Goal: Information Seeking & Learning: Learn about a topic

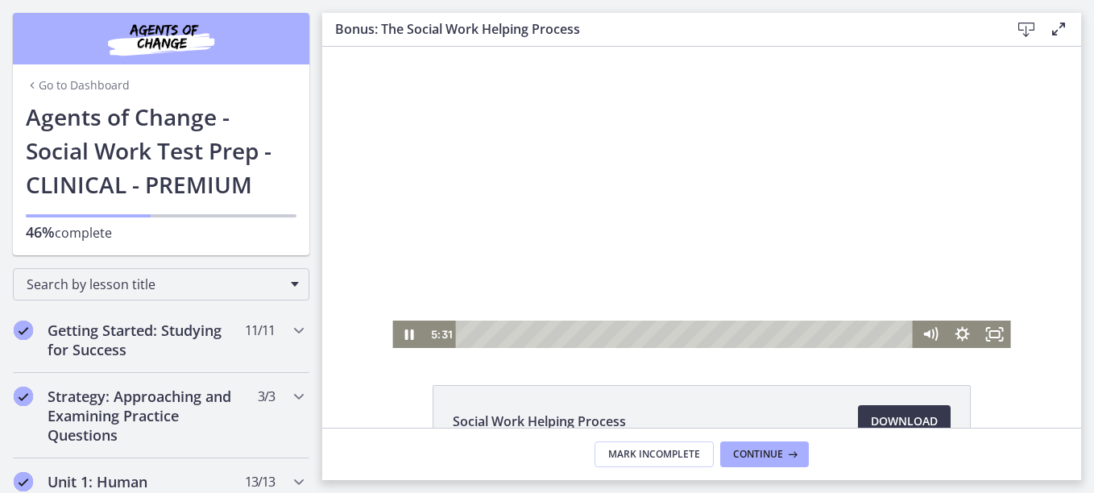
click at [651, 219] on div at bounding box center [701, 197] width 618 height 301
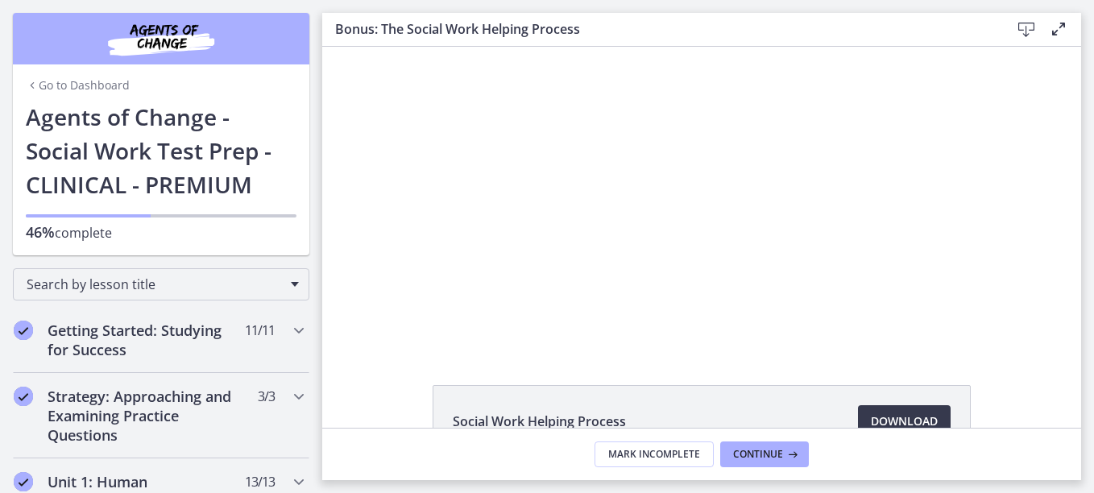
click at [651, 219] on div at bounding box center [701, 197] width 618 height 301
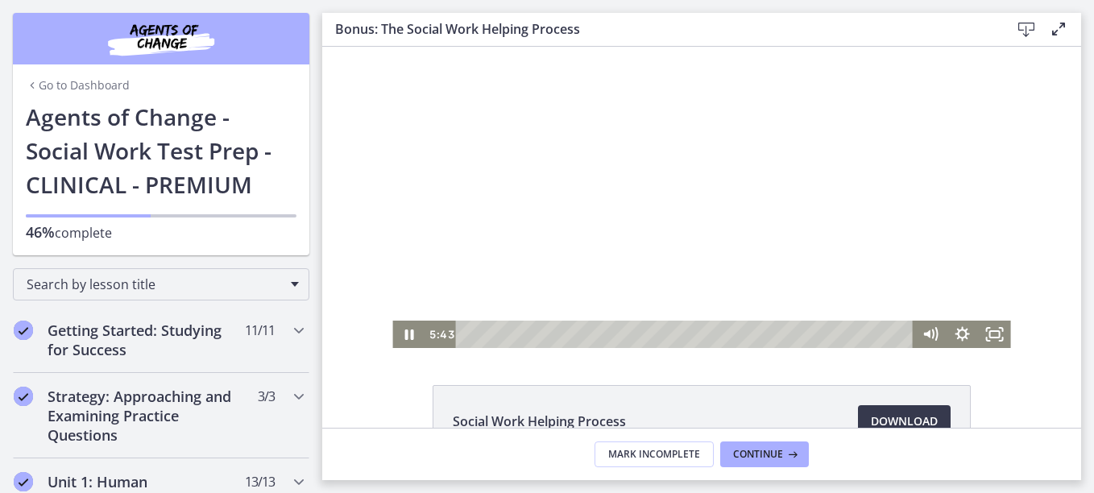
click at [585, 331] on div "Playbar" at bounding box center [686, 334] width 438 height 27
click at [569, 330] on div "Playbar" at bounding box center [686, 334] width 438 height 27
click at [544, 332] on div "Playbar" at bounding box center [686, 334] width 438 height 27
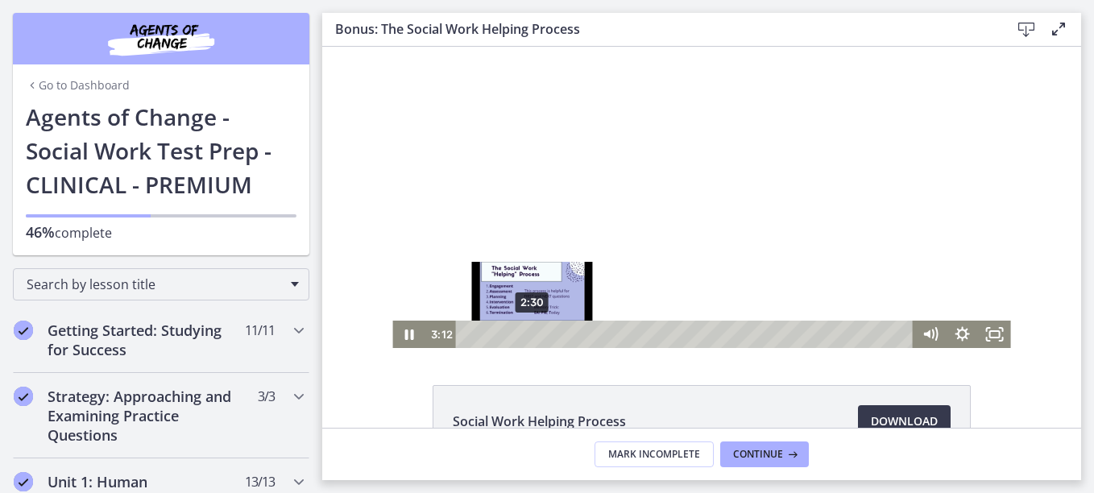
click at [526, 330] on div "2:30" at bounding box center [686, 334] width 438 height 27
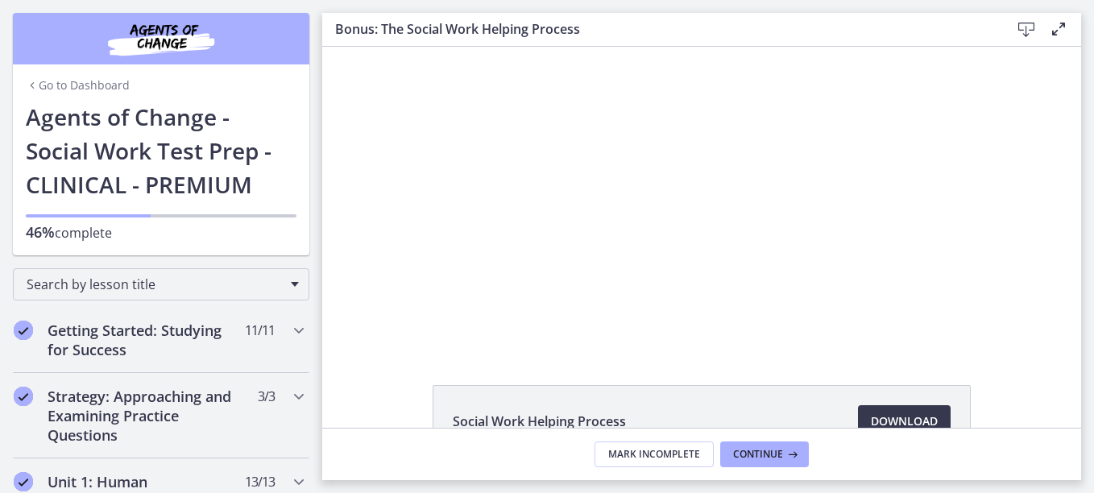
click at [642, 255] on div at bounding box center [701, 197] width 618 height 301
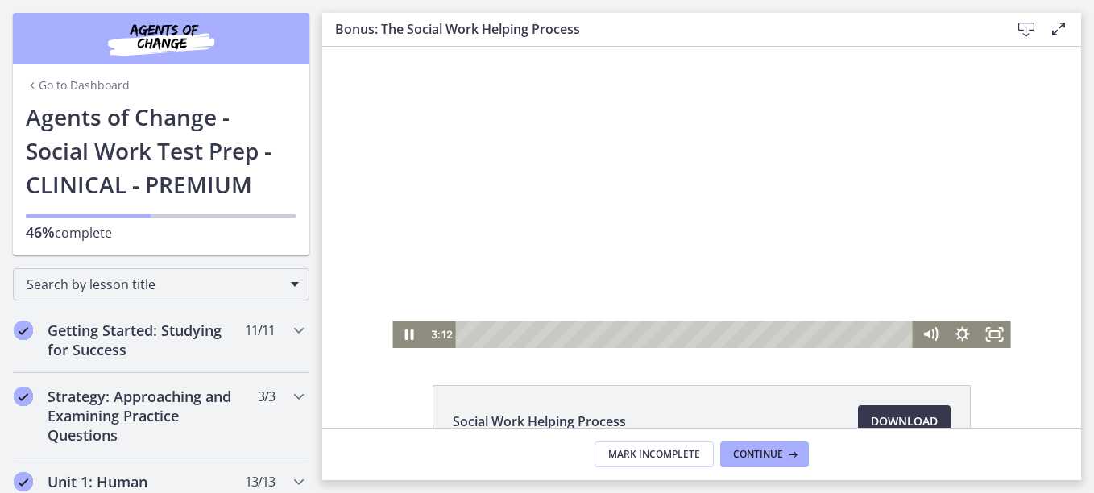
click at [642, 255] on div at bounding box center [701, 197] width 618 height 301
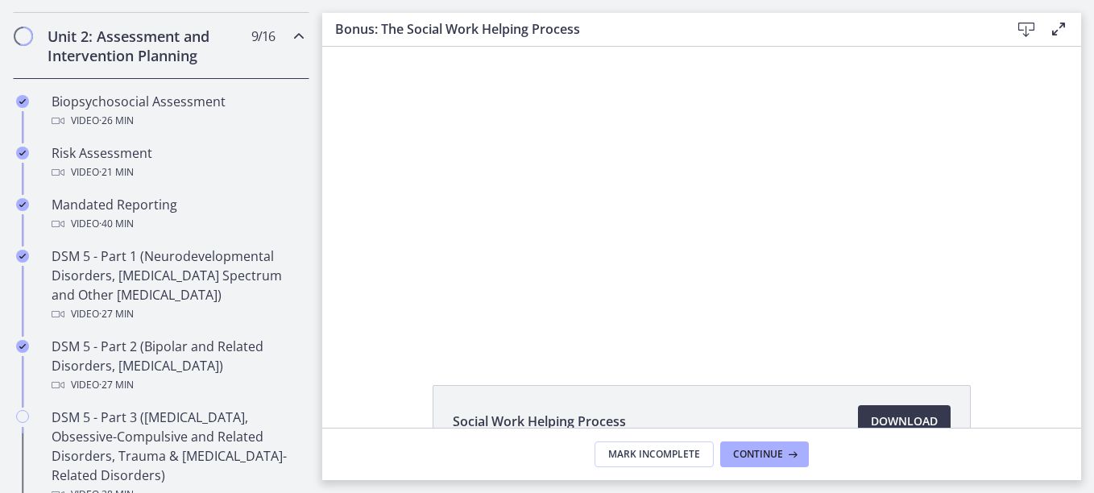
scroll to position [580, 0]
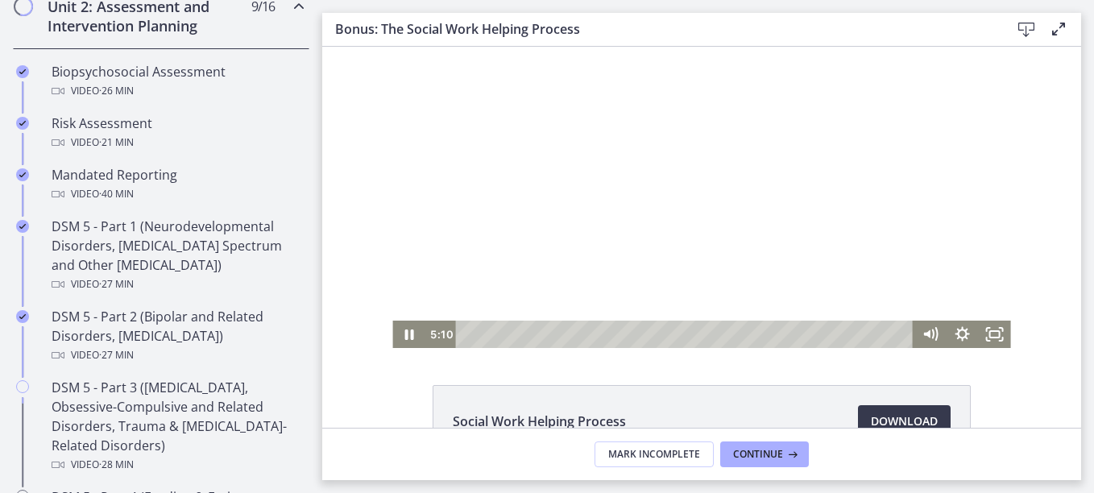
click at [531, 291] on div at bounding box center [701, 197] width 618 height 301
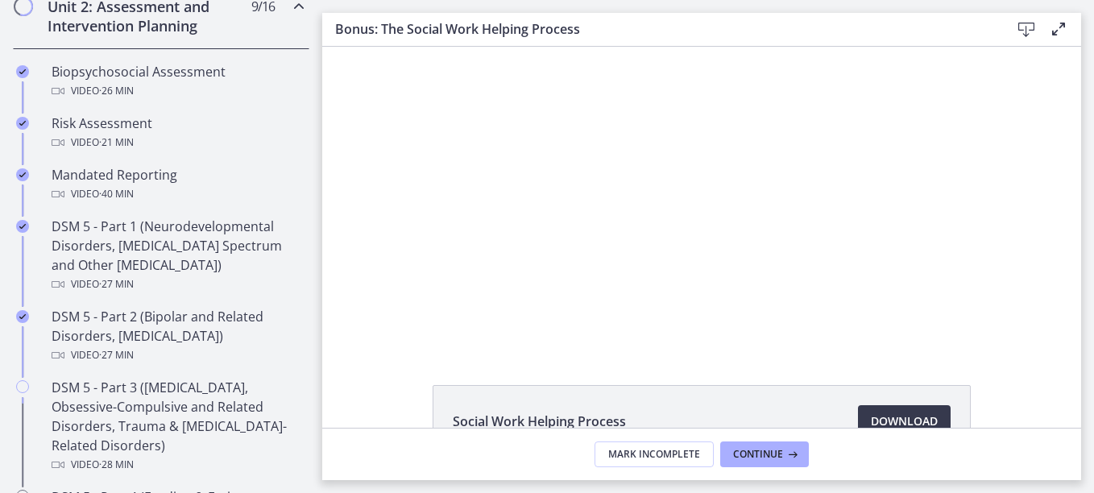
click at [531, 291] on div at bounding box center [701, 197] width 618 height 301
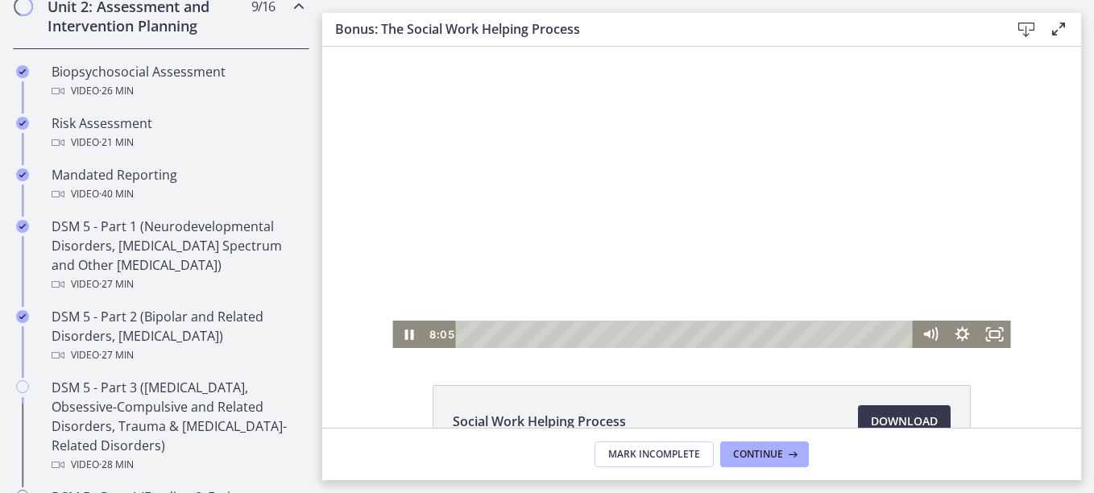
click at [616, 255] on div at bounding box center [701, 197] width 618 height 301
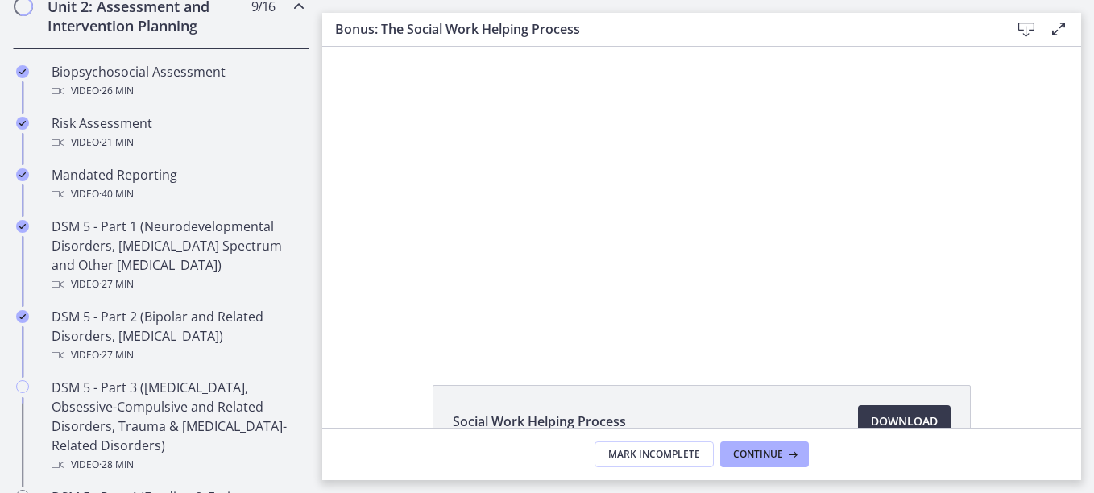
click at [616, 255] on div at bounding box center [701, 197] width 618 height 301
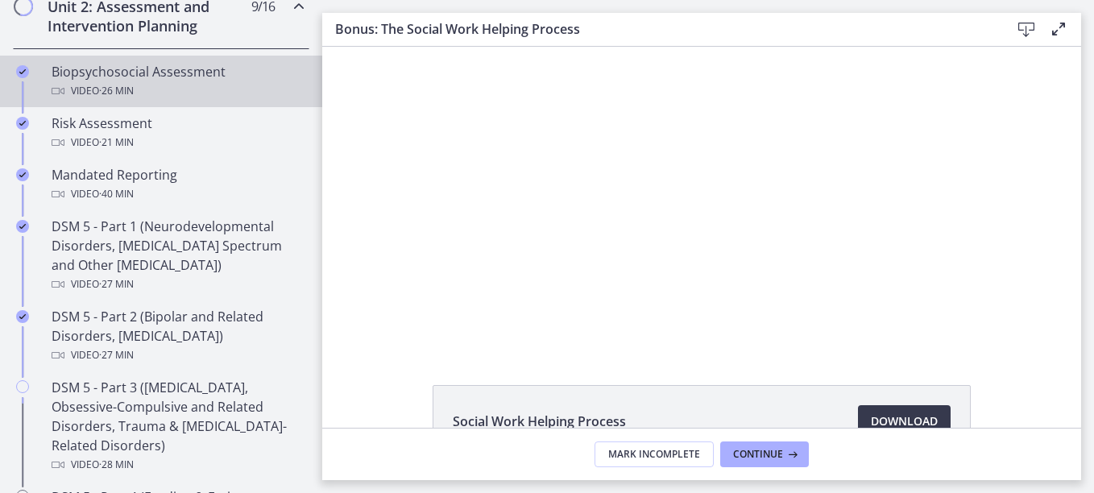
click at [162, 94] on div "Video · 26 min" at bounding box center [177, 90] width 251 height 19
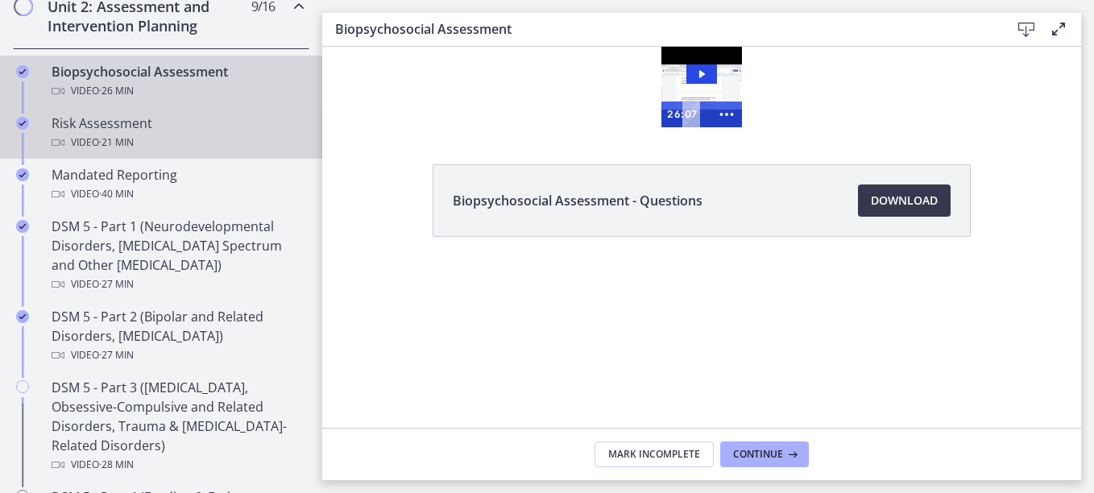
click at [143, 153] on link "Risk Assessment Video · 21 min" at bounding box center [161, 133] width 322 height 52
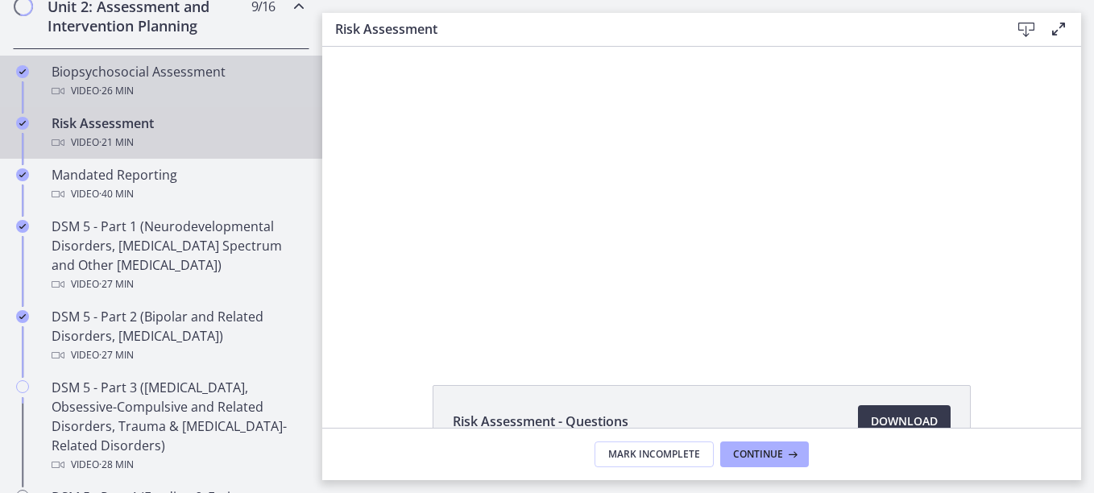
click at [128, 89] on span "· 26 min" at bounding box center [116, 90] width 35 height 19
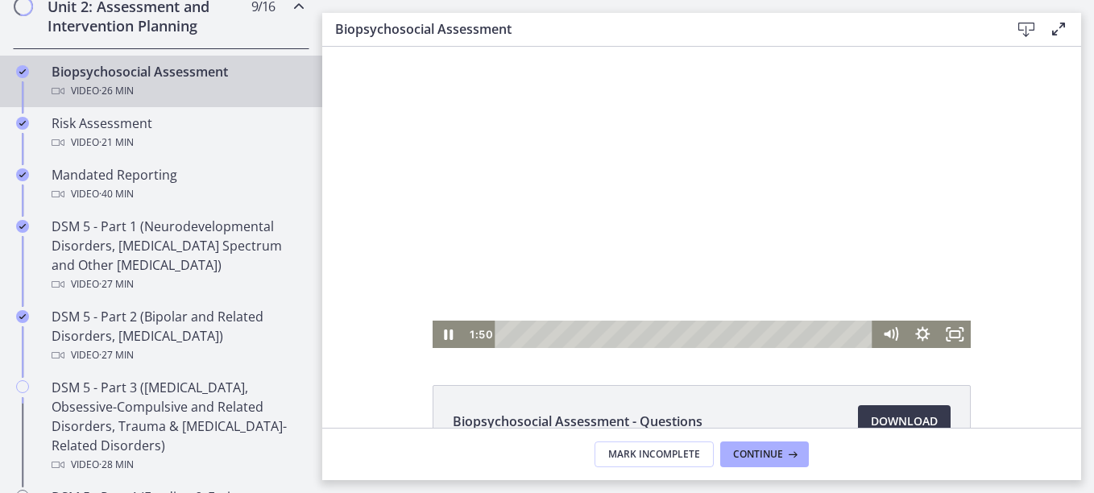
click at [493, 239] on div at bounding box center [702, 197] width 539 height 301
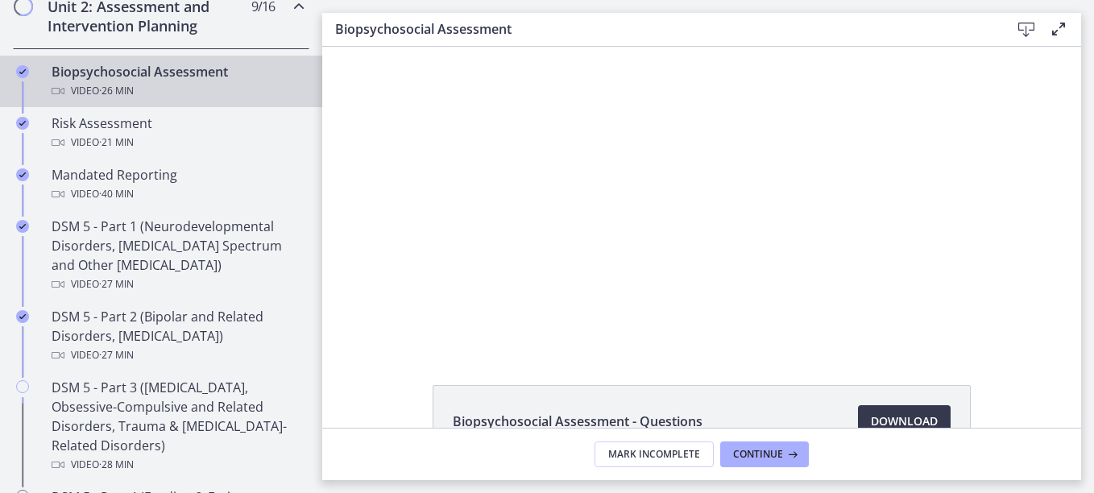
click at [493, 239] on div at bounding box center [702, 197] width 539 height 301
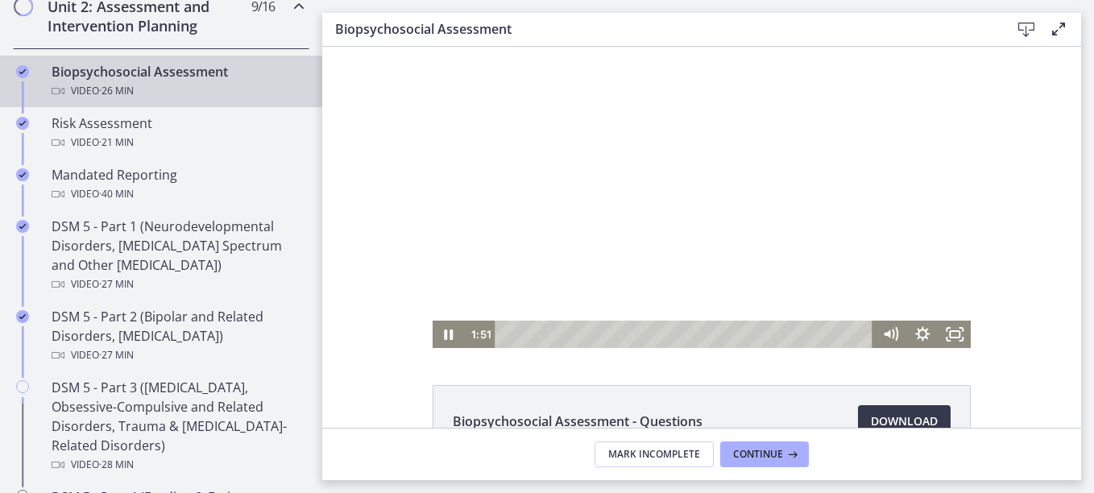
click at [493, 239] on div at bounding box center [702, 197] width 539 height 301
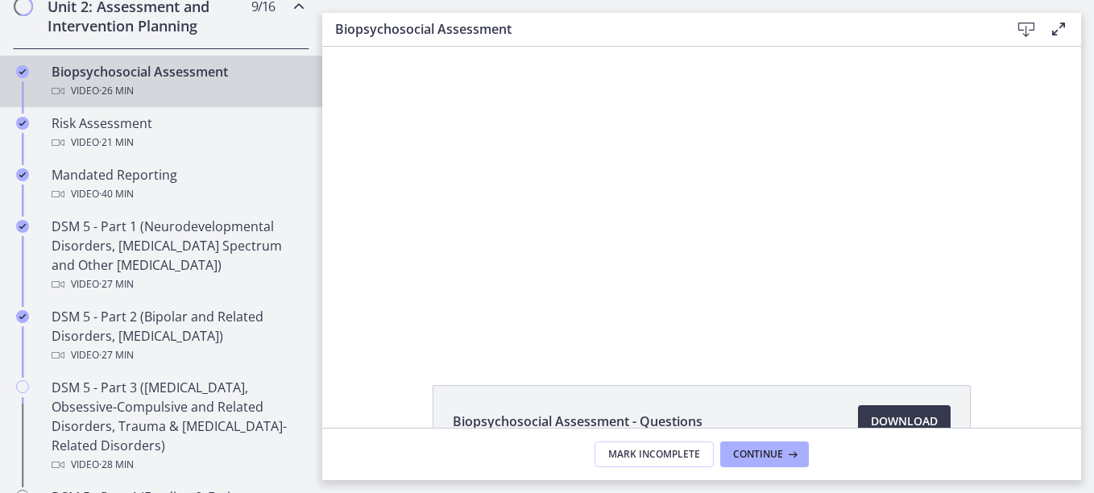
click at [479, 234] on div at bounding box center [702, 197] width 539 height 301
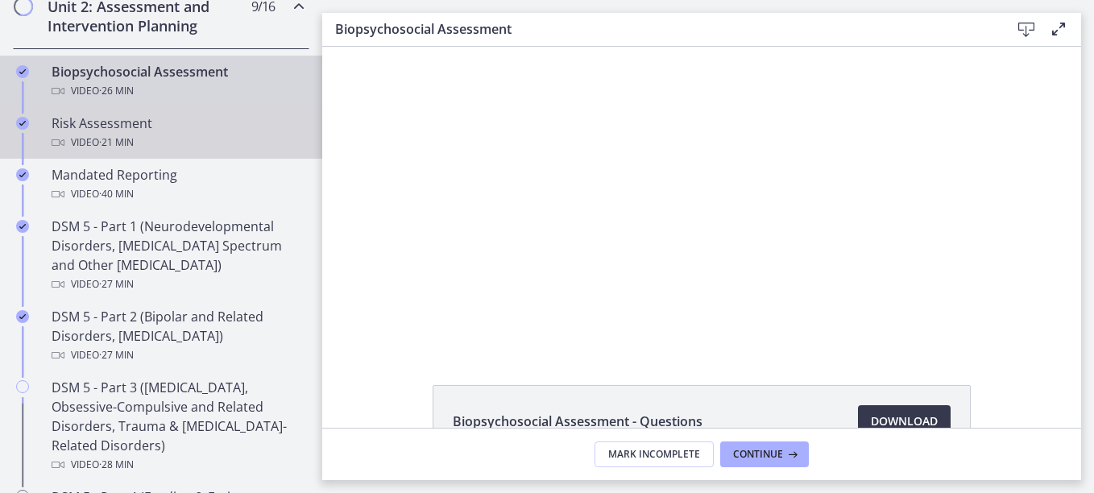
click at [163, 121] on div "Risk Assessment Video · 21 min" at bounding box center [177, 133] width 251 height 39
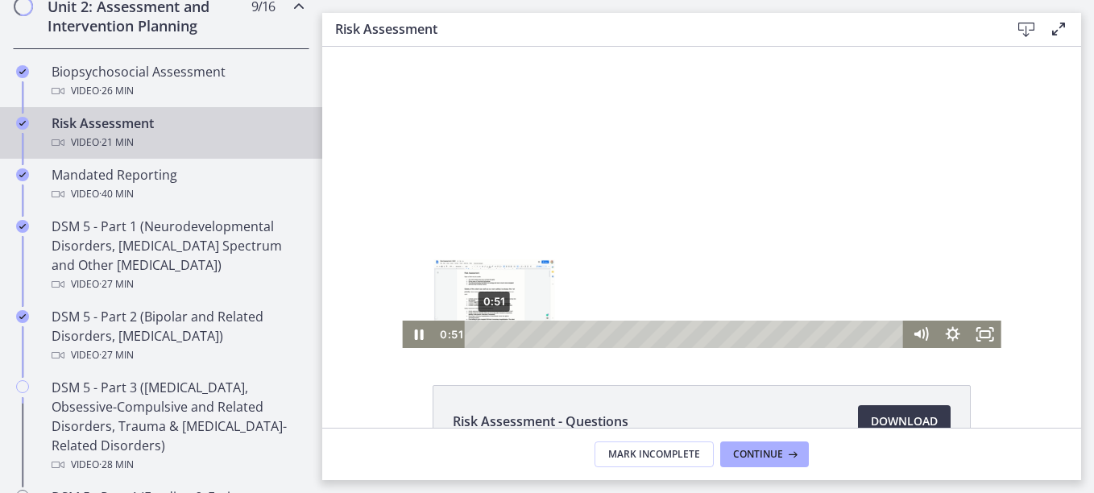
click at [488, 336] on div "0:51" at bounding box center [687, 334] width 420 height 27
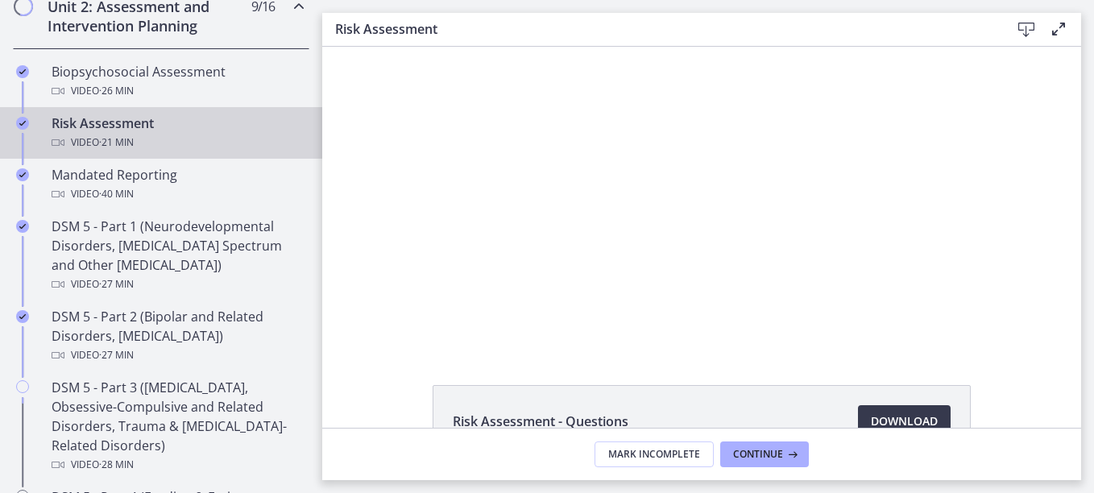
click at [448, 203] on div at bounding box center [701, 197] width 599 height 301
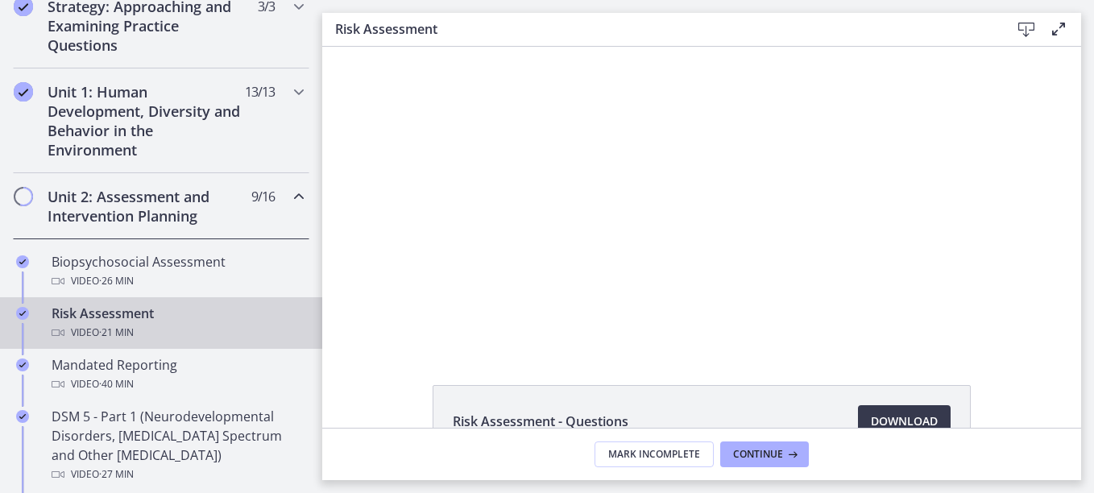
scroll to position [304, 0]
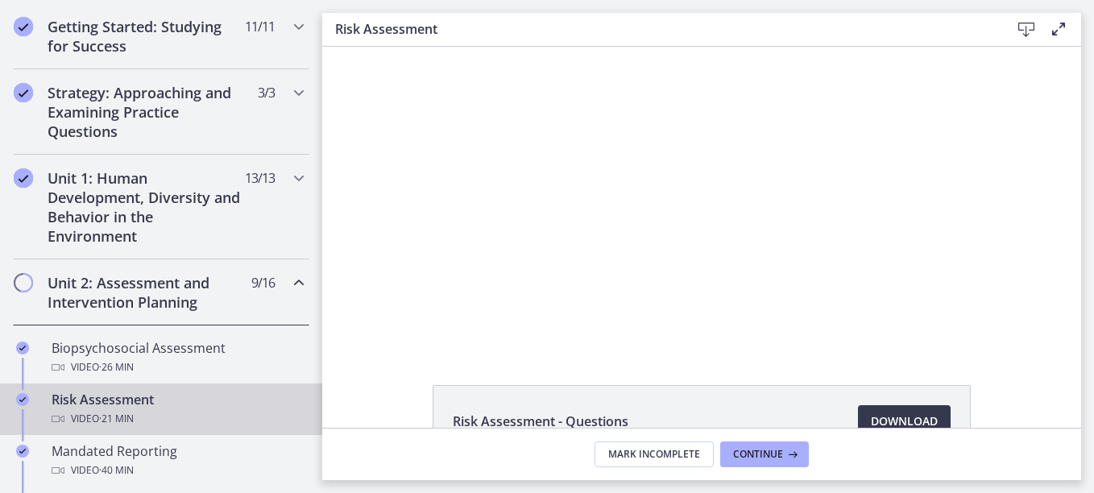
click at [289, 282] on icon "Chapters" at bounding box center [298, 282] width 19 height 19
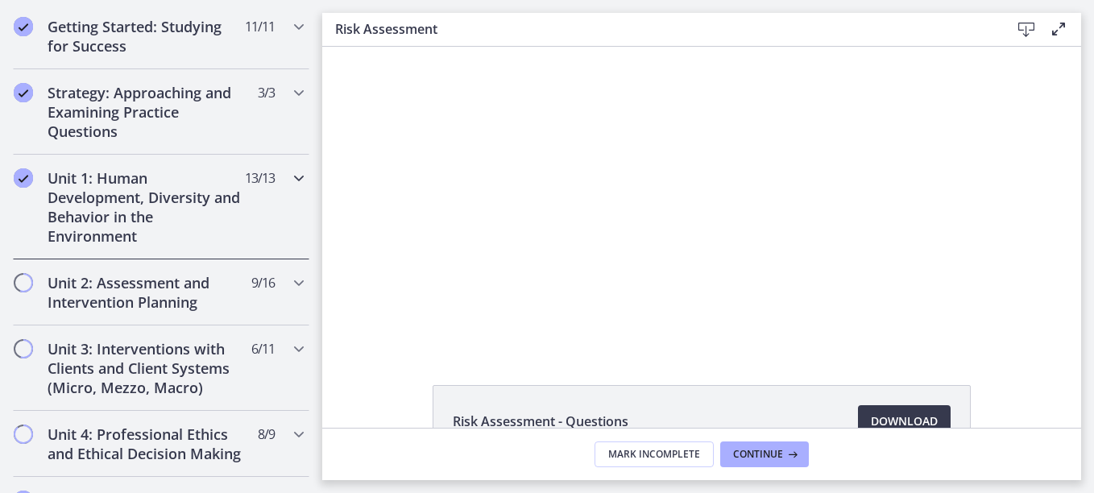
click at [291, 180] on icon "Chapters" at bounding box center [298, 177] width 19 height 19
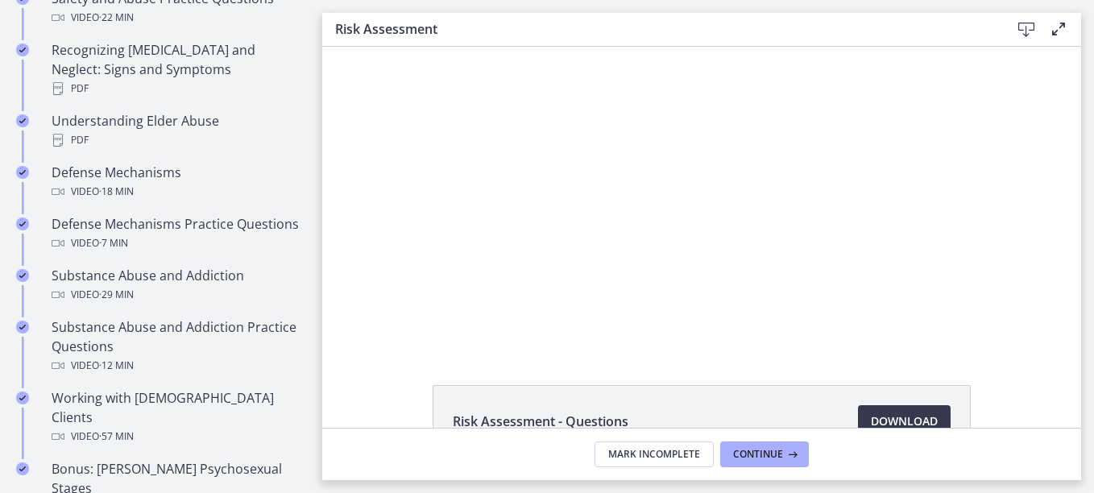
scroll to position [887, 0]
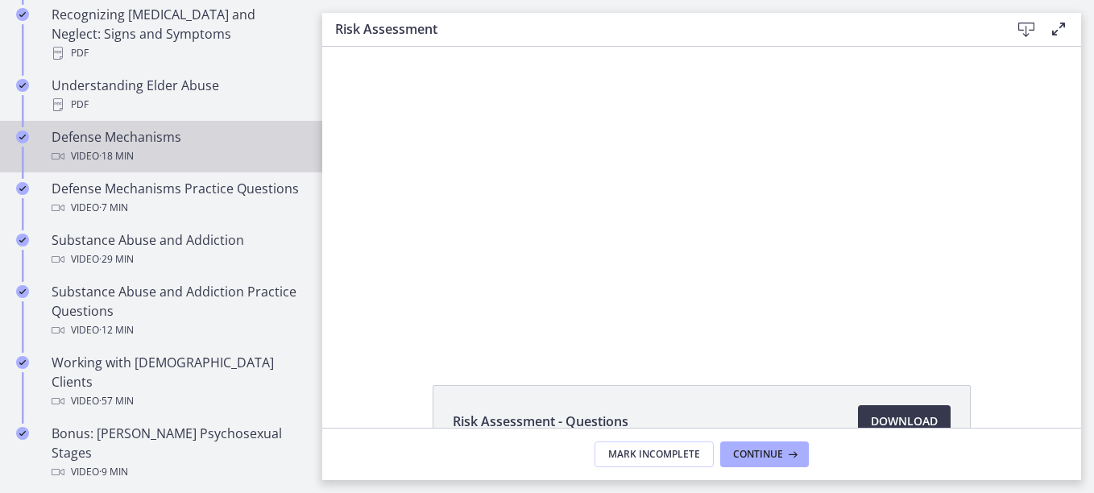
click at [122, 147] on span "· 18 min" at bounding box center [116, 156] width 35 height 19
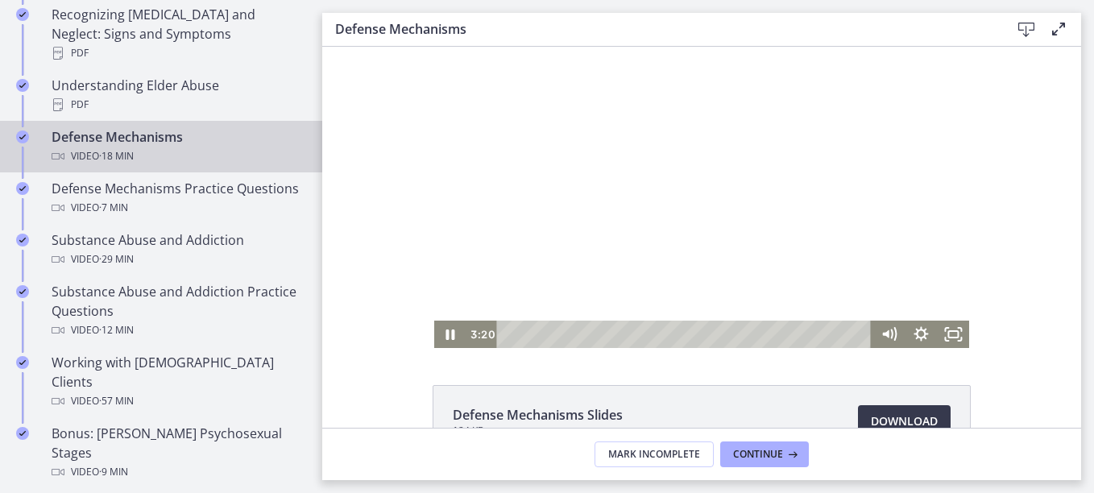
click at [549, 194] on div at bounding box center [702, 197] width 536 height 301
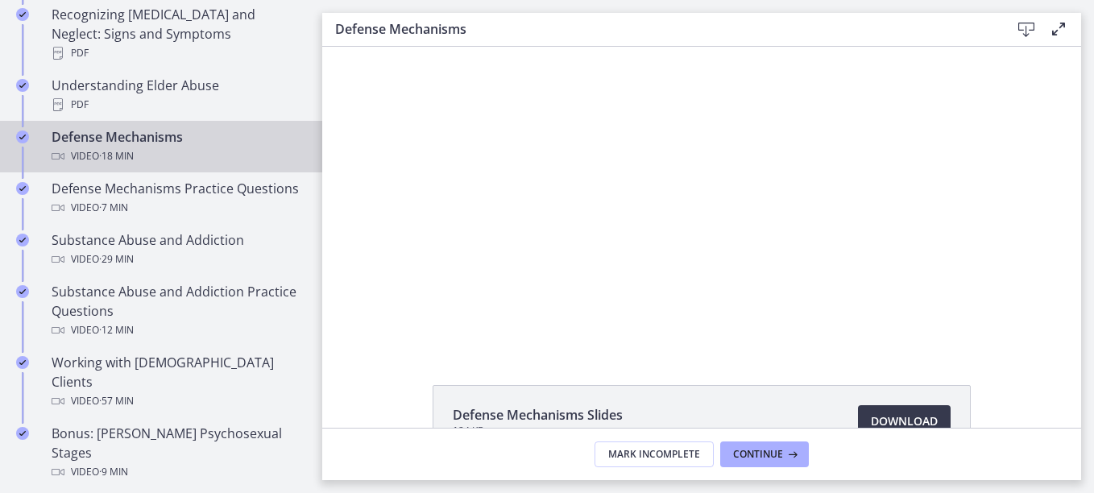
click at [549, 194] on div at bounding box center [702, 197] width 536 height 301
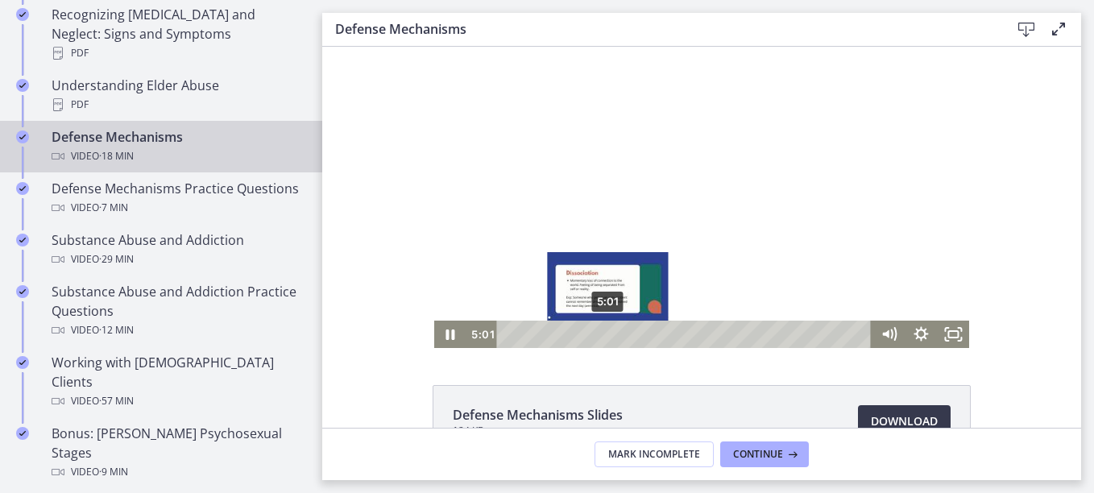
click at [603, 335] on div "5:01" at bounding box center [686, 334] width 356 height 27
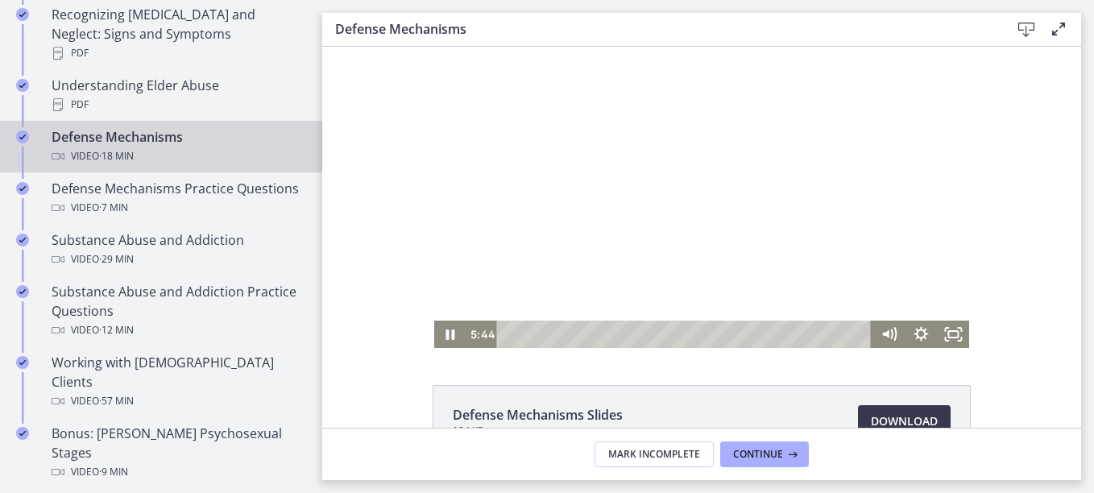
click at [488, 251] on div at bounding box center [702, 197] width 536 height 301
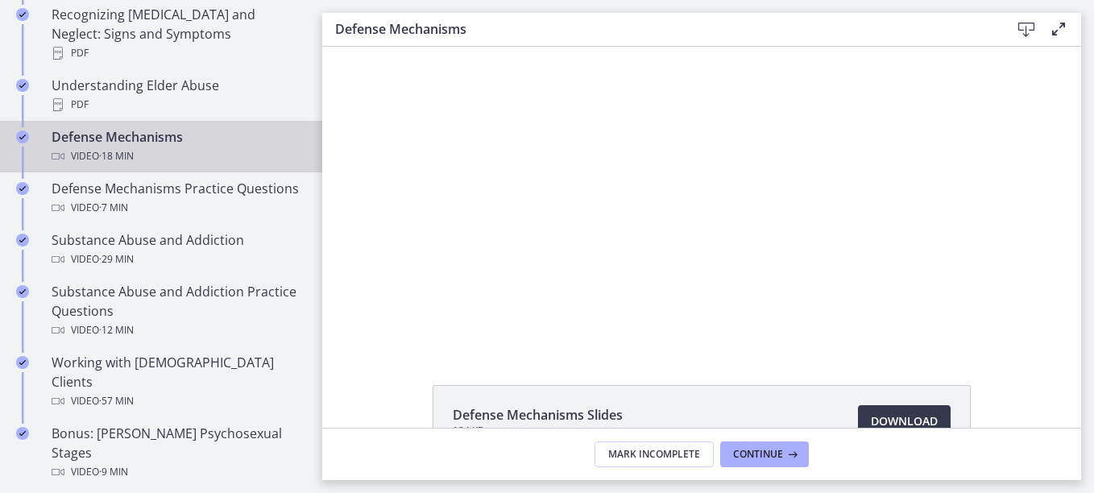
click at [488, 251] on div at bounding box center [702, 197] width 536 height 301
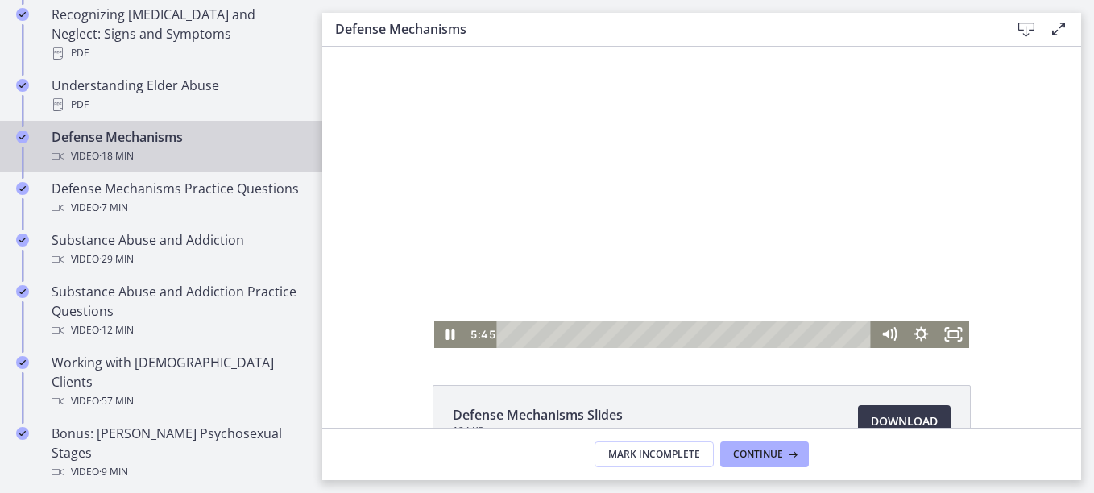
click at [488, 251] on div at bounding box center [702, 197] width 536 height 301
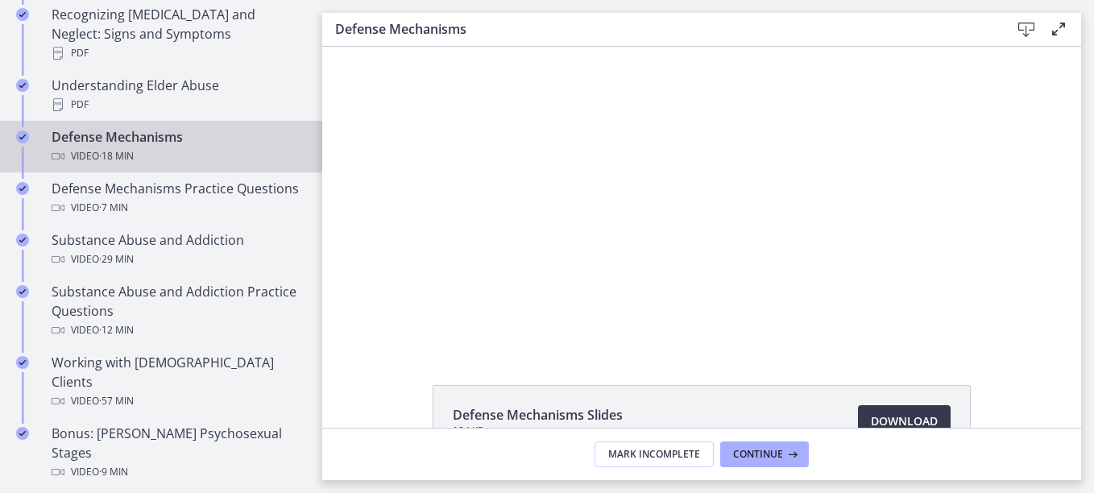
click at [488, 251] on div at bounding box center [702, 197] width 536 height 301
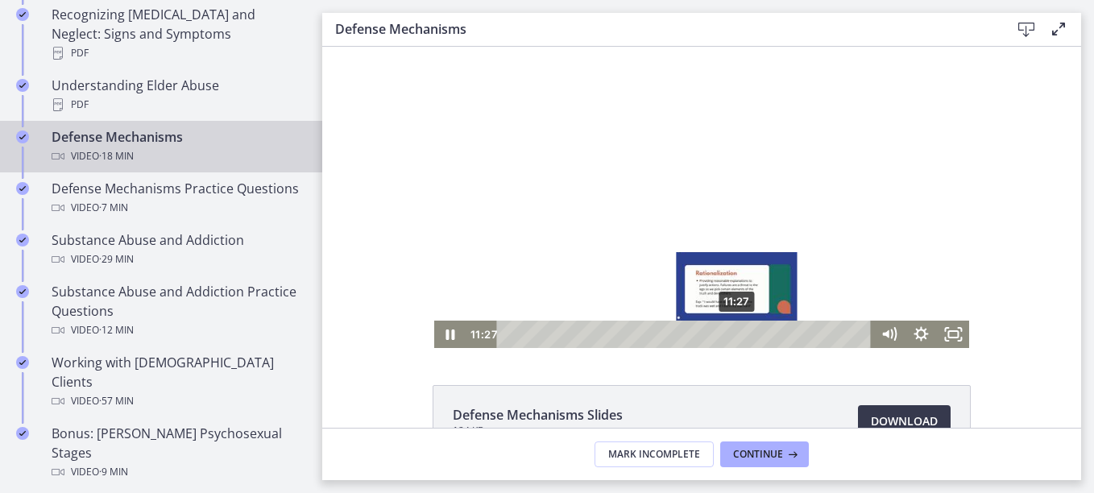
click at [731, 334] on div "11:27" at bounding box center [686, 334] width 356 height 27
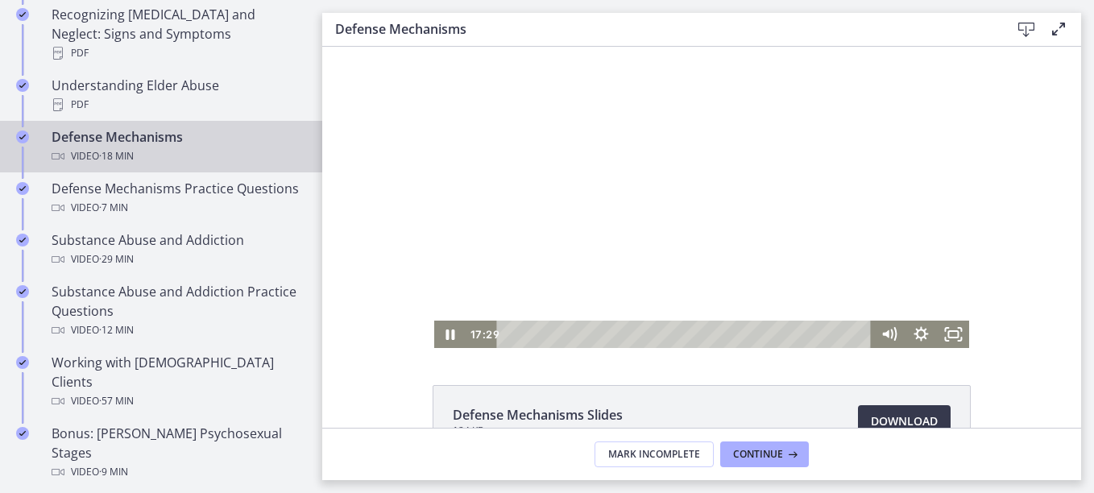
click at [661, 226] on div at bounding box center [702, 197] width 536 height 301
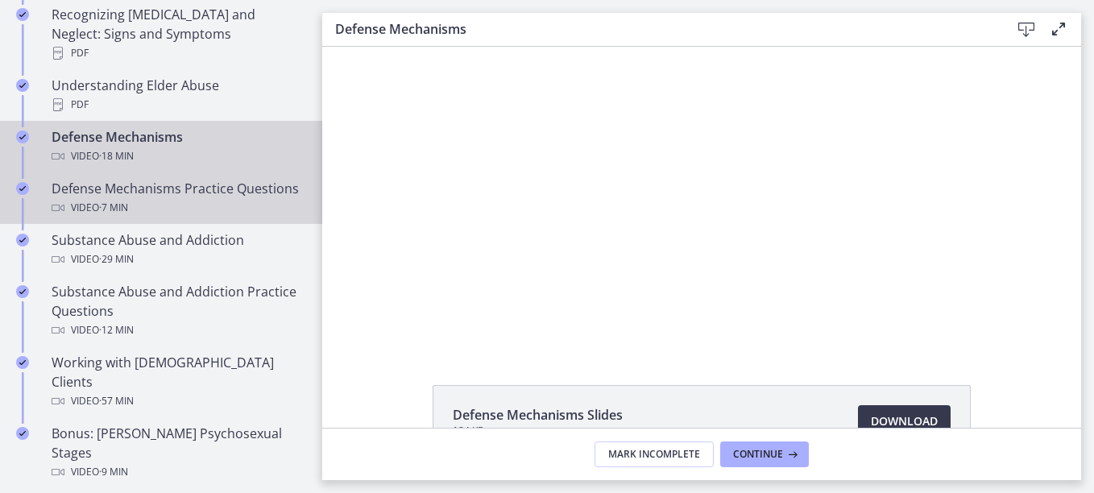
click at [168, 197] on div "Defense Mechanisms Practice Questions Video · 7 min" at bounding box center [177, 198] width 251 height 39
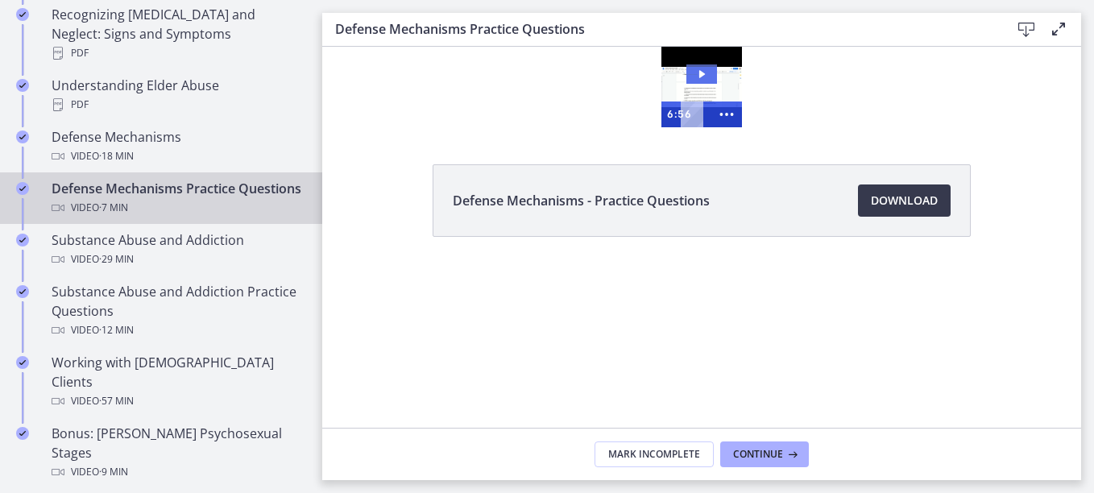
click at [690, 74] on icon "Play Video: cbe1sppt4o1cl02sibig.mp4" at bounding box center [701, 73] width 31 height 19
click at [205, 182] on div "Defense Mechanisms Practice Questions Video · 7 min" at bounding box center [177, 198] width 251 height 39
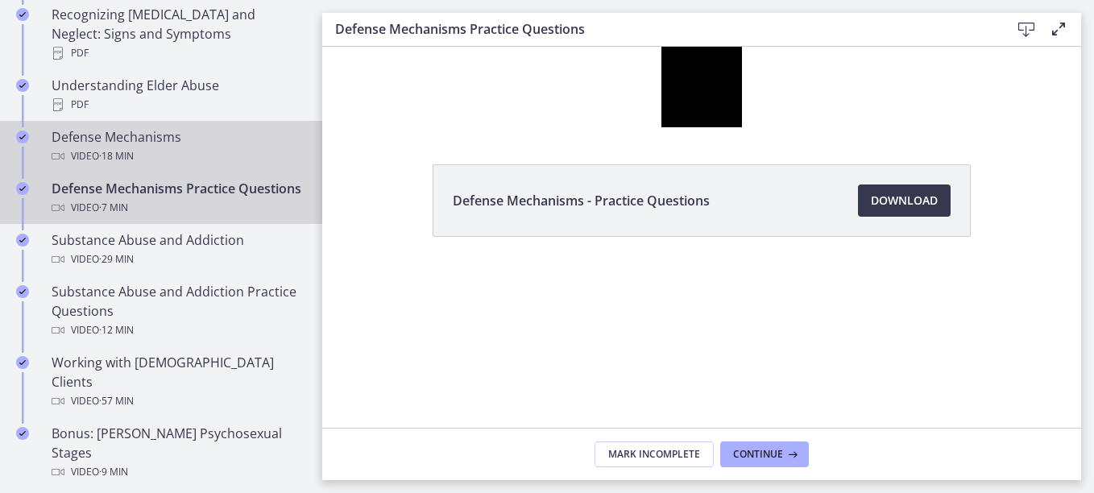
click at [158, 147] on div "Video · 18 min" at bounding box center [177, 156] width 251 height 19
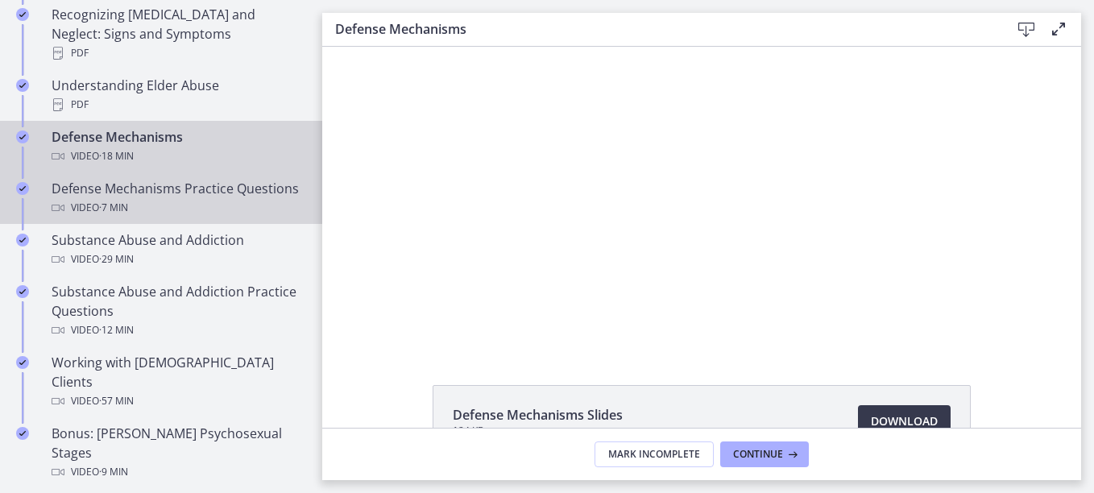
click at [143, 184] on div "Defense Mechanisms Practice Questions Video · 7 min" at bounding box center [177, 198] width 251 height 39
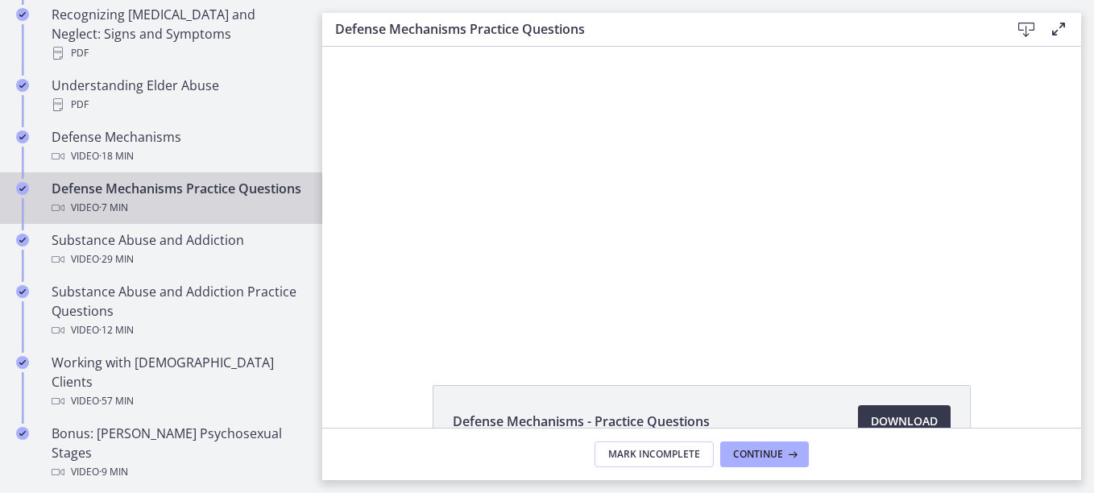
click at [364, 170] on div "Click for sound @keyframes VOLUME_SMALL_WAVE_FLASH { 0% { opacity: 0; } 33% { o…" at bounding box center [701, 197] width 759 height 301
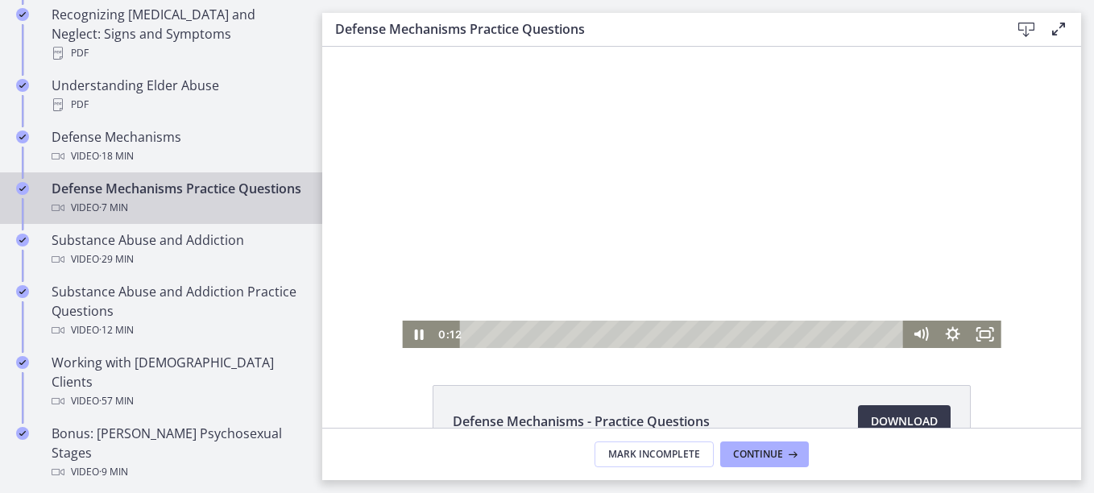
click at [530, 183] on div at bounding box center [701, 197] width 599 height 301
click at [976, 334] on icon "Fullscreen" at bounding box center [985, 334] width 39 height 33
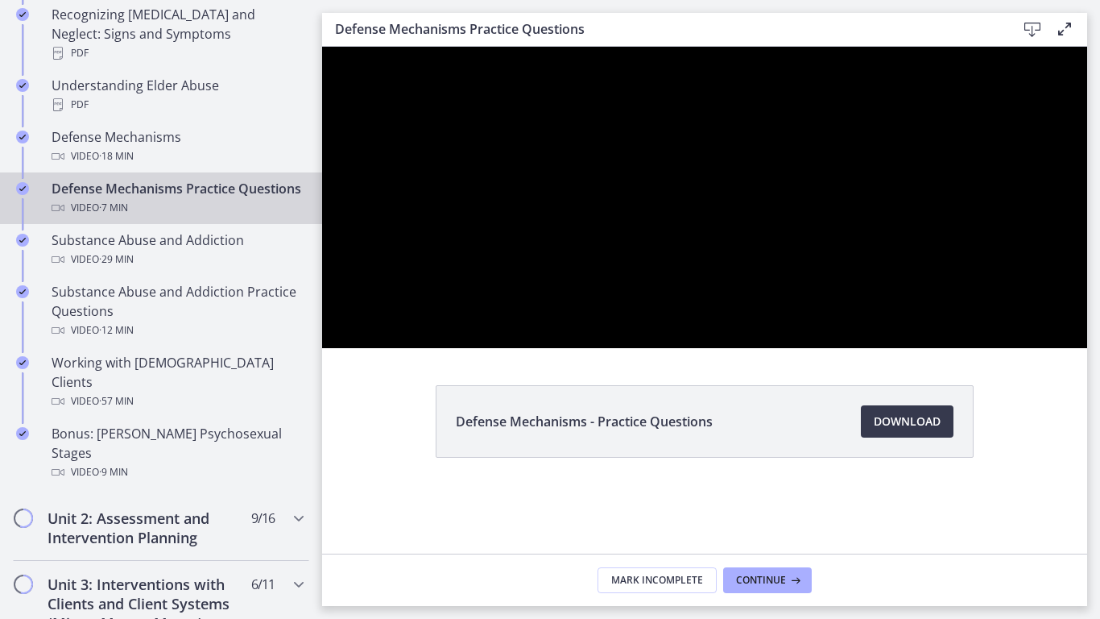
click at [1088, 348] on div at bounding box center [704, 197] width 765 height 301
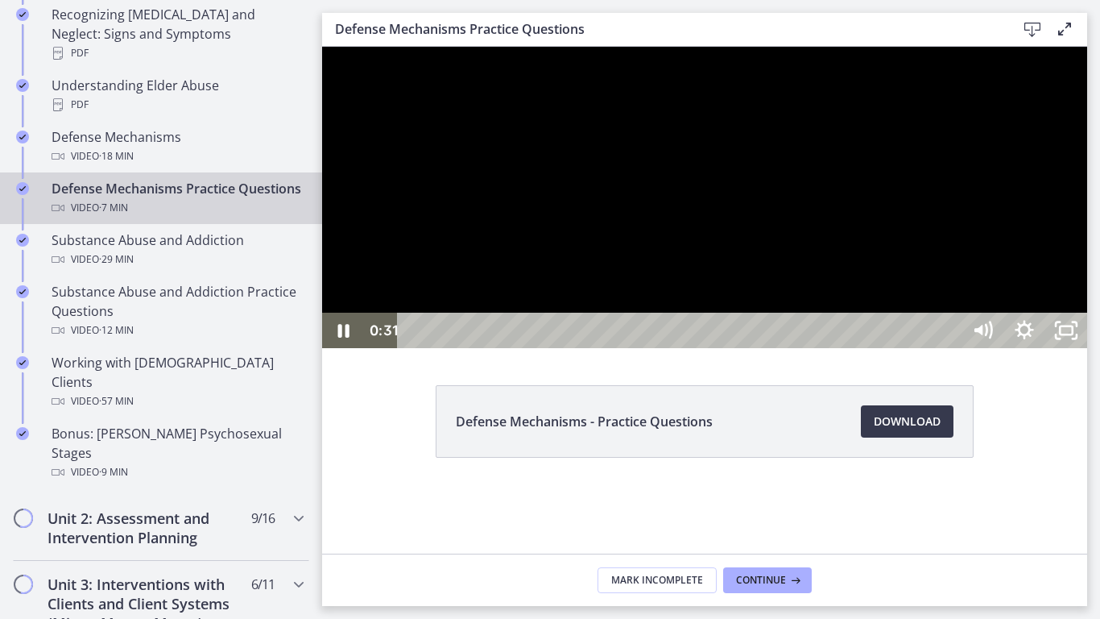
click at [479, 348] on div "0:31" at bounding box center [681, 330] width 539 height 35
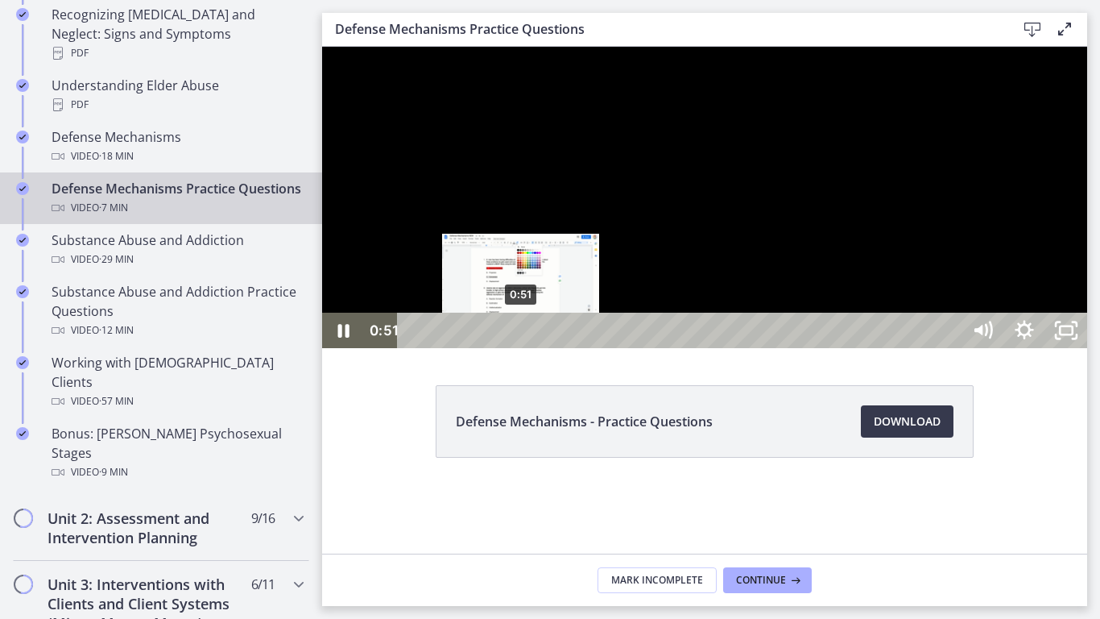
click at [521, 348] on div "0:51" at bounding box center [681, 330] width 539 height 35
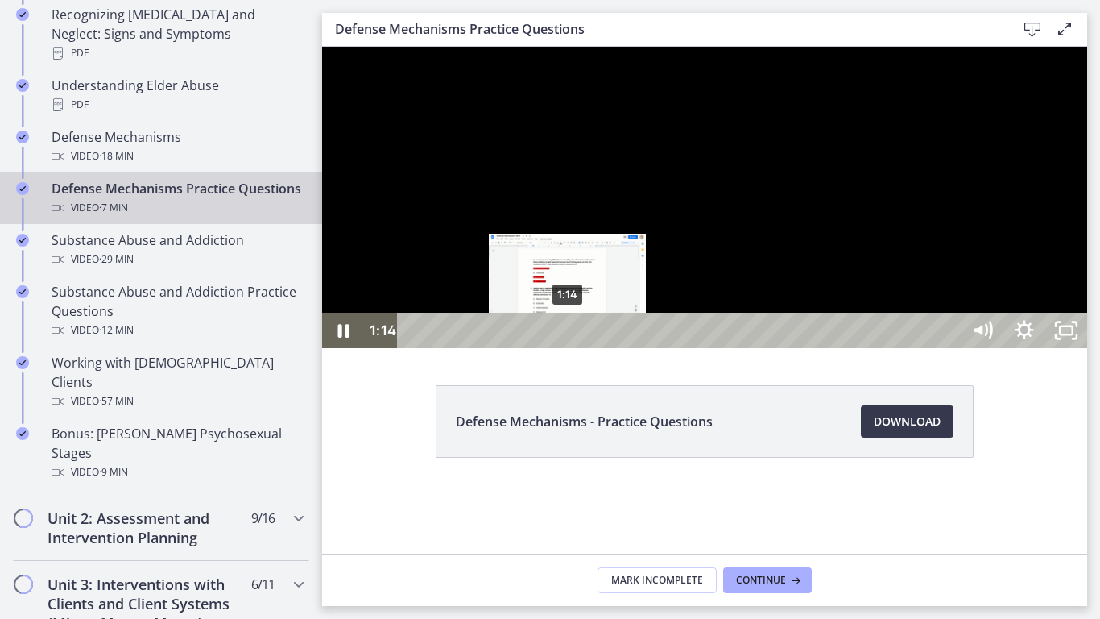
click at [568, 348] on div "1:14" at bounding box center [681, 330] width 539 height 35
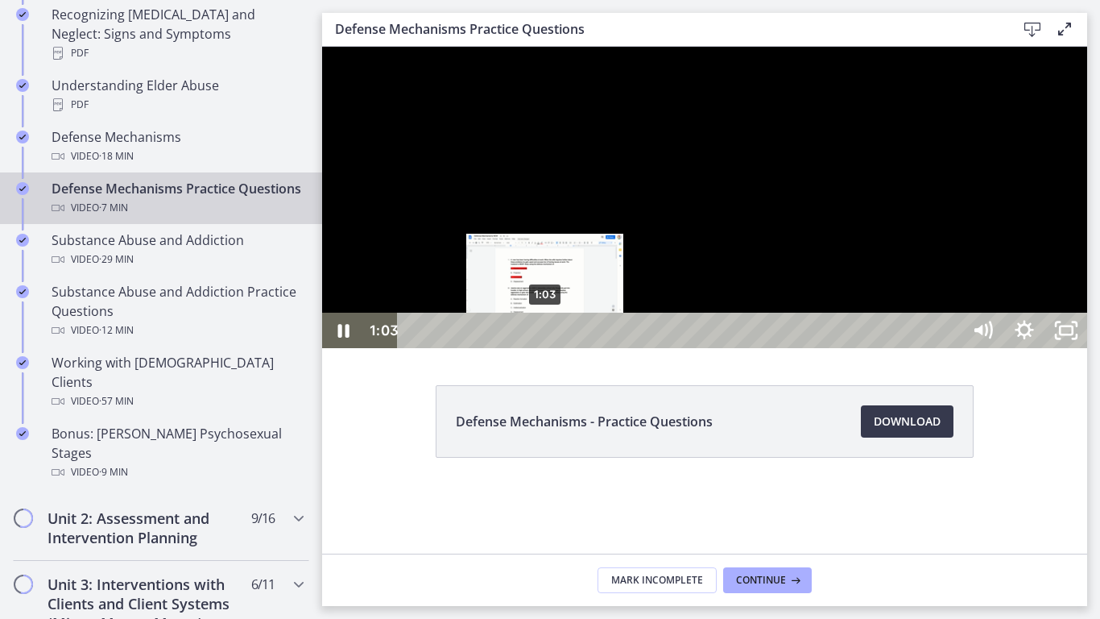
click at [545, 348] on div "1:03" at bounding box center [681, 330] width 539 height 35
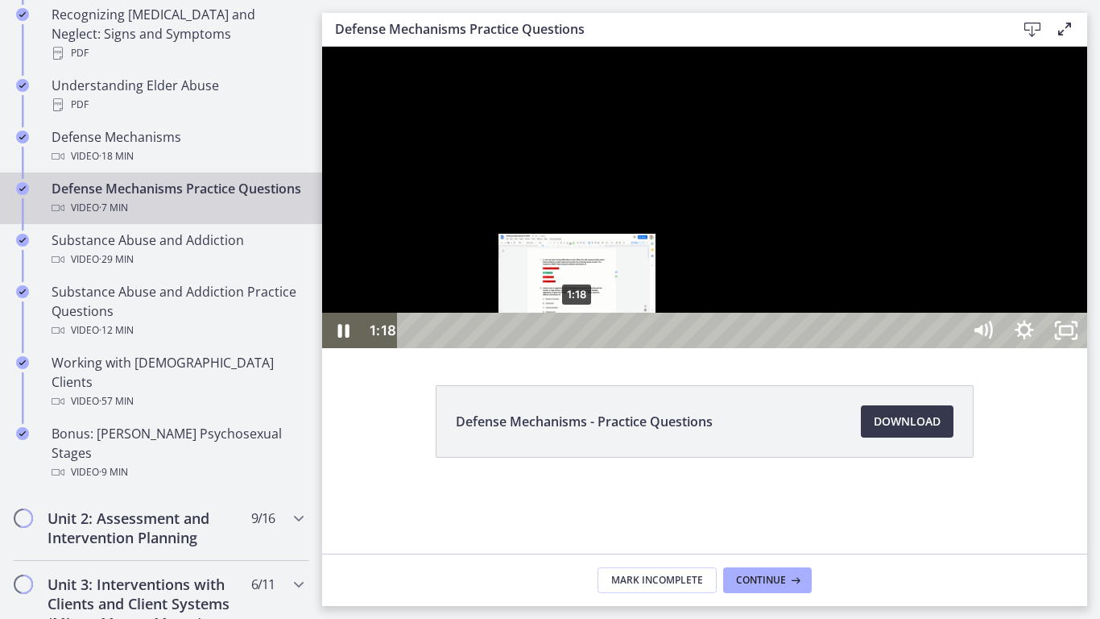
click at [578, 348] on div "1:18" at bounding box center [681, 330] width 539 height 35
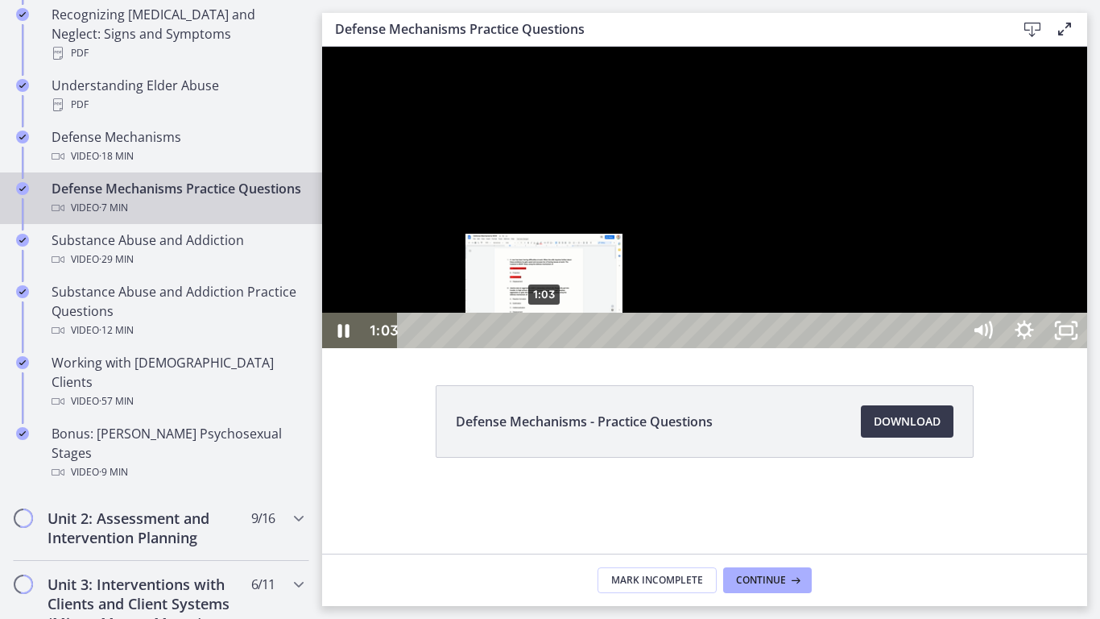
click at [545, 348] on div "1:03" at bounding box center [681, 330] width 539 height 35
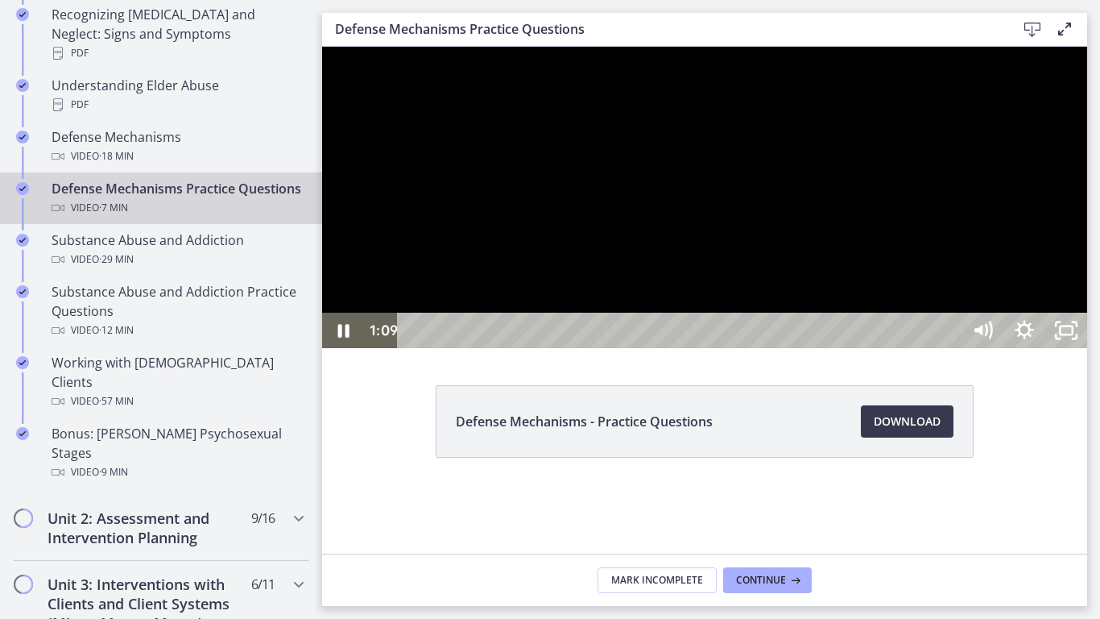
click at [784, 348] on div at bounding box center [704, 197] width 765 height 301
click at [569, 348] on div at bounding box center [704, 197] width 765 height 301
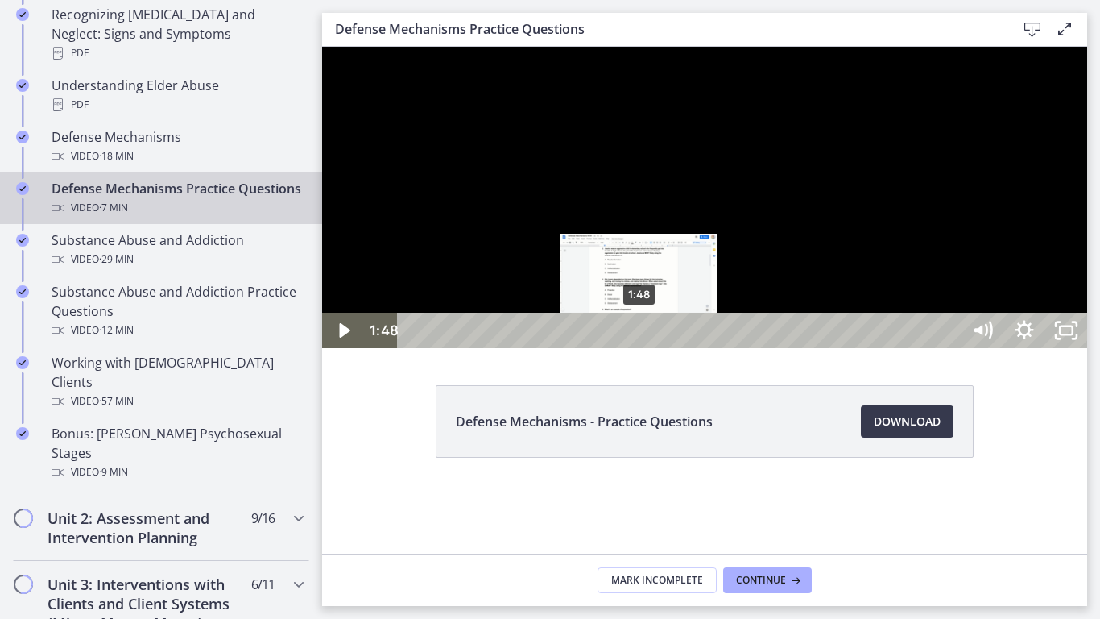
click at [640, 348] on div "1:48" at bounding box center [681, 330] width 539 height 35
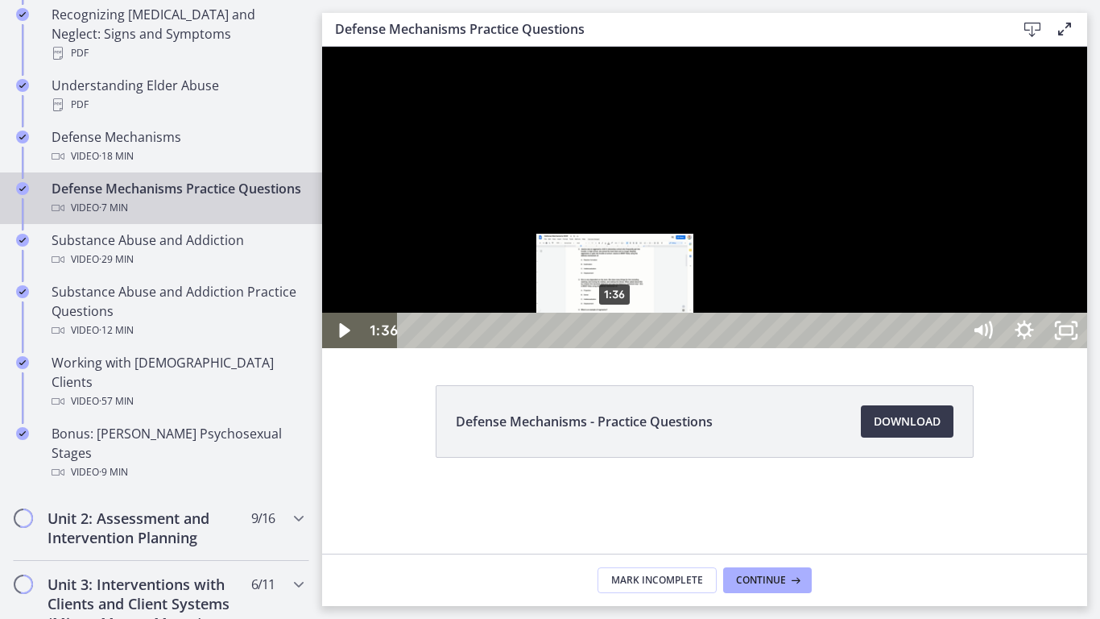
click at [615, 348] on div "1:36" at bounding box center [681, 330] width 539 height 35
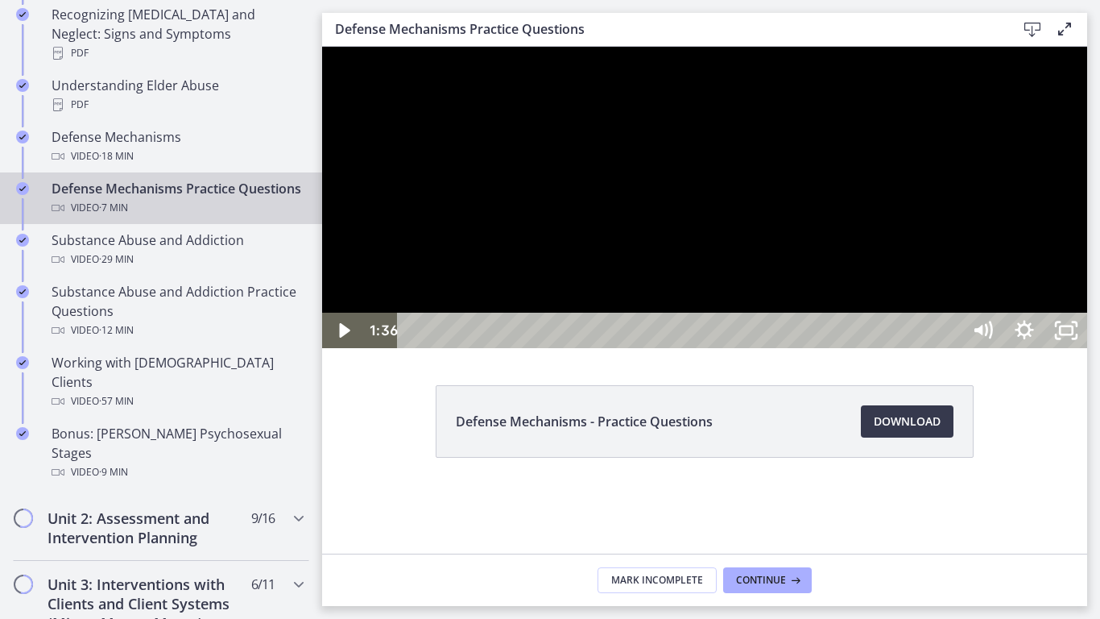
click at [691, 348] on div at bounding box center [704, 197] width 765 height 301
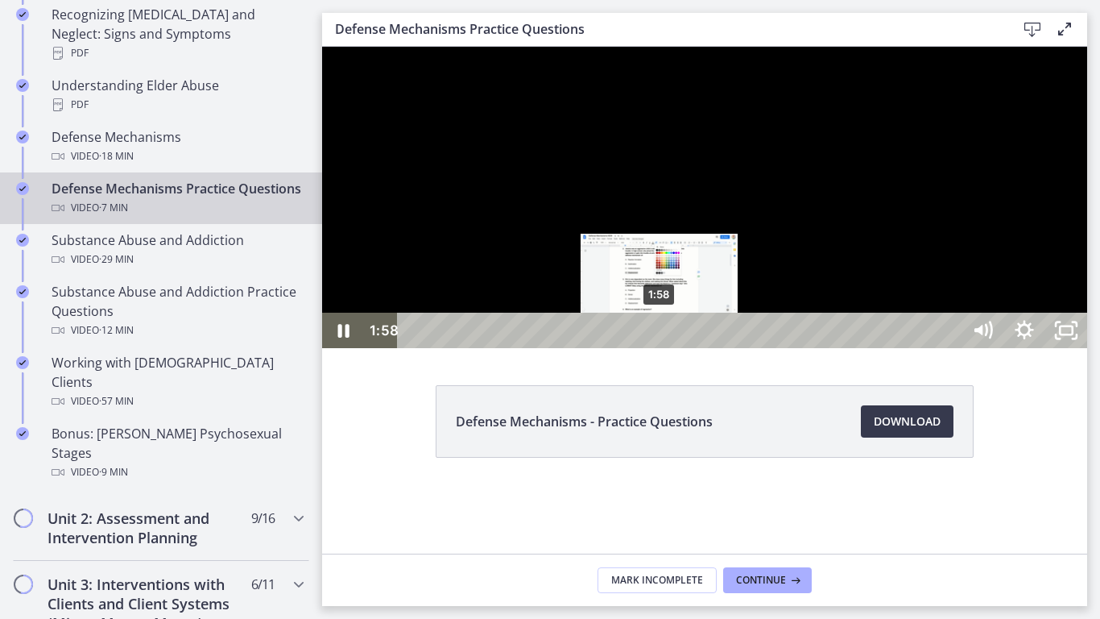
click at [661, 348] on div "1:58" at bounding box center [681, 330] width 539 height 35
click at [661, 337] on div "Playbar" at bounding box center [661, 331] width 12 height 12
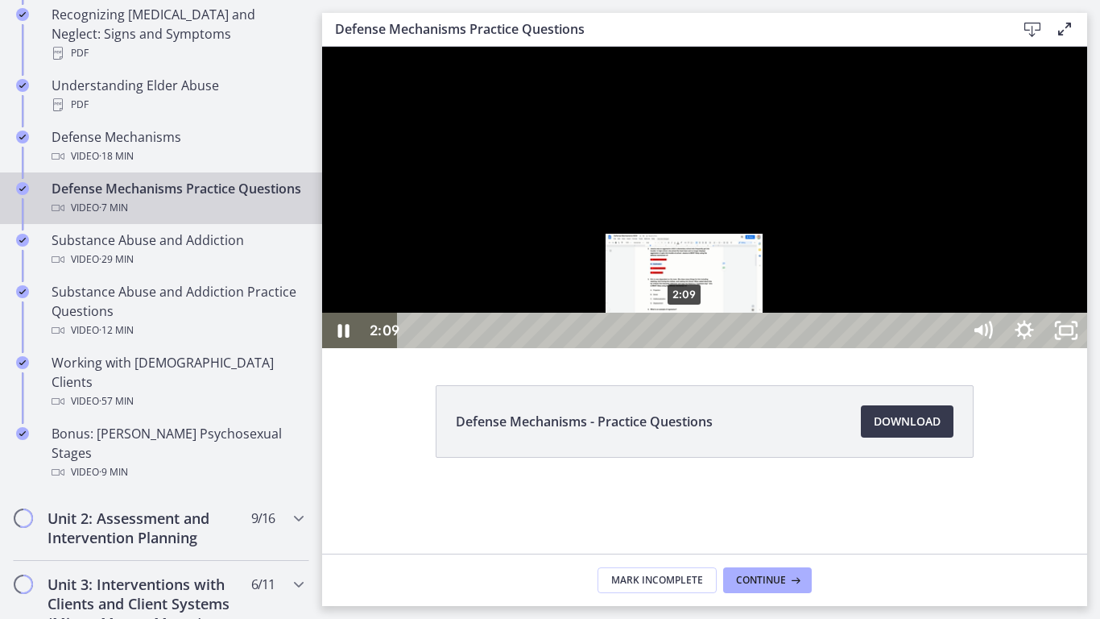
click at [685, 348] on div "2:09" at bounding box center [681, 330] width 539 height 35
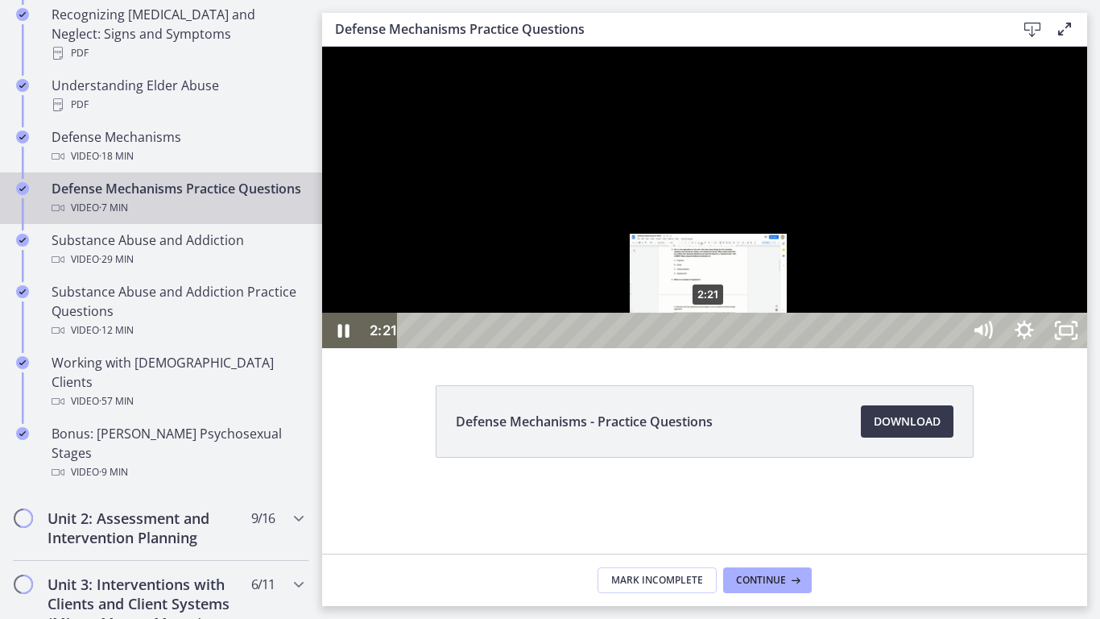
click at [709, 348] on div "2:21" at bounding box center [681, 330] width 539 height 35
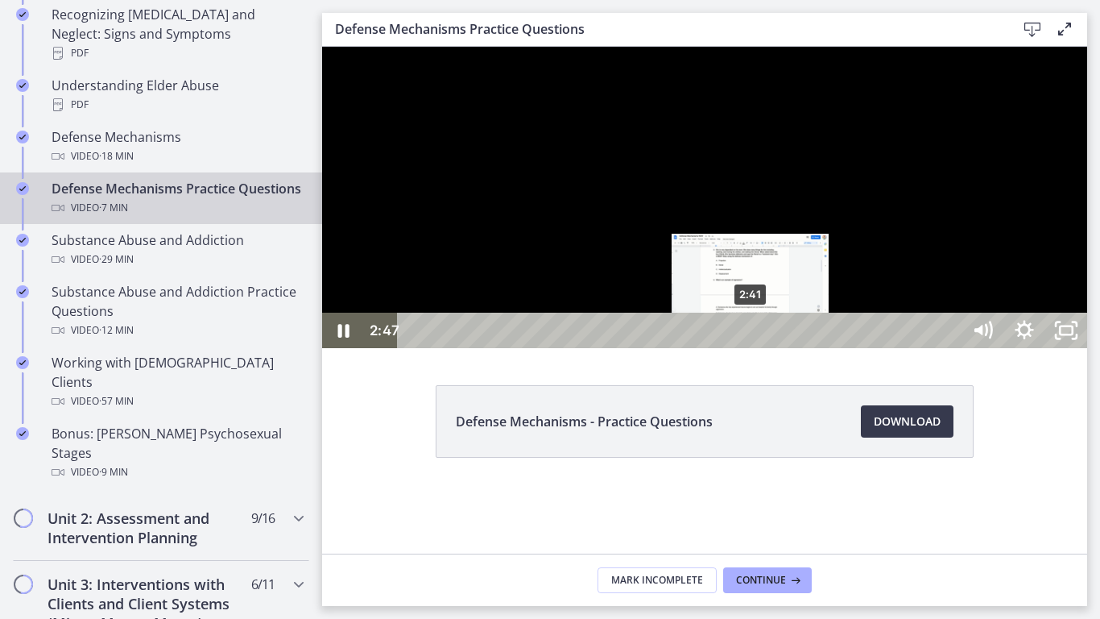
click at [752, 348] on div "2:41" at bounding box center [681, 330] width 539 height 35
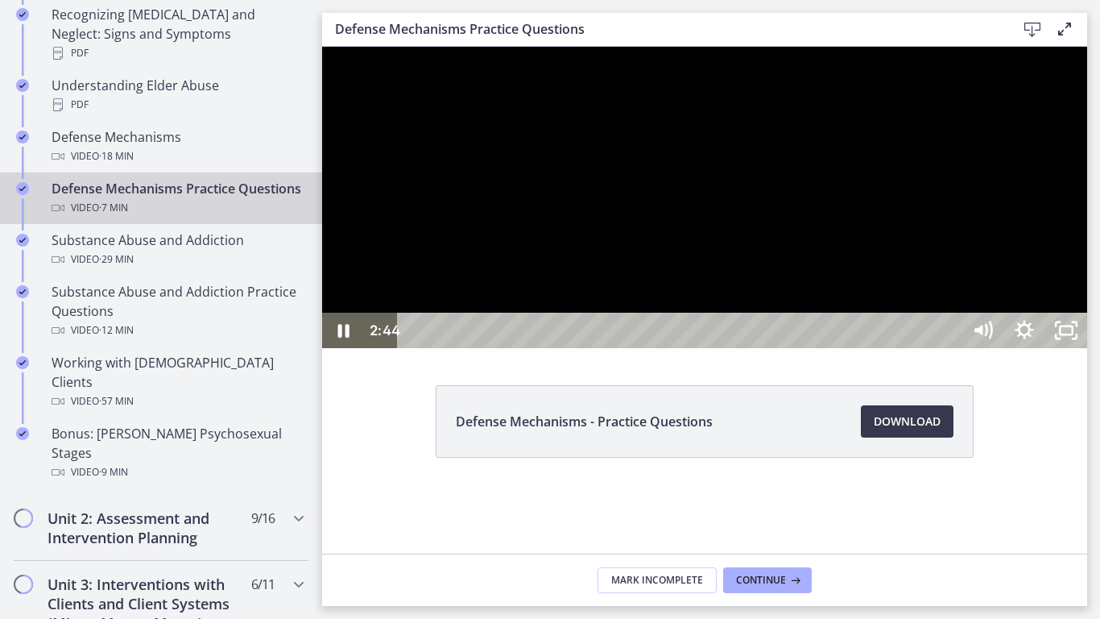
click at [864, 348] on div at bounding box center [704, 197] width 765 height 301
click at [860, 348] on div at bounding box center [704, 197] width 765 height 301
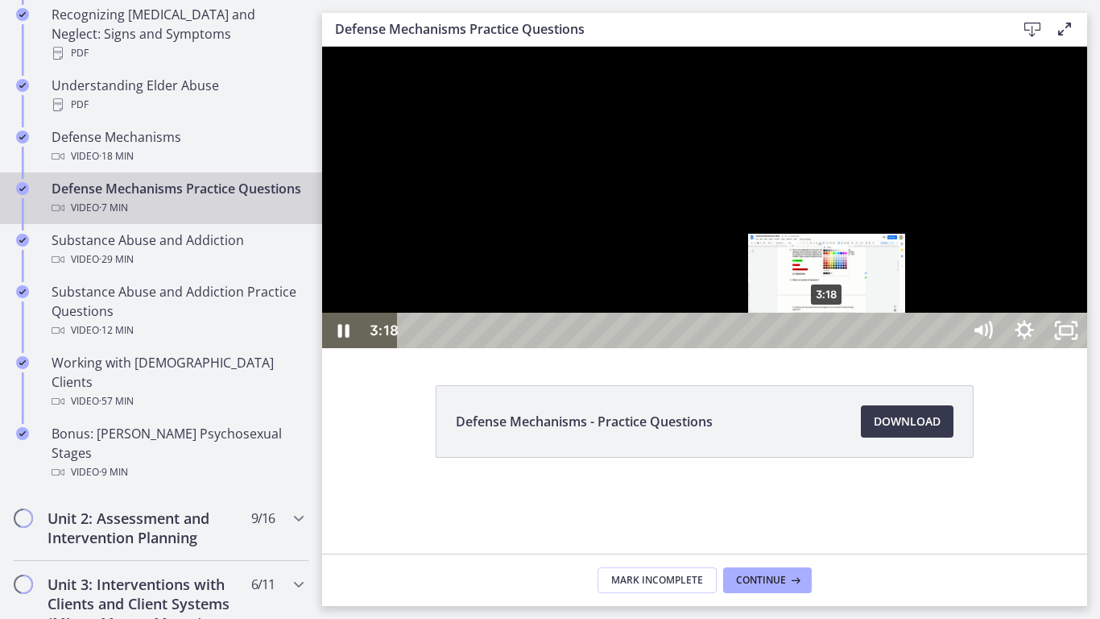
click at [828, 348] on div "3:18" at bounding box center [681, 330] width 539 height 35
click at [827, 337] on div "Playbar" at bounding box center [831, 331] width 12 height 12
click at [821, 348] on div "3:14" at bounding box center [681, 330] width 539 height 35
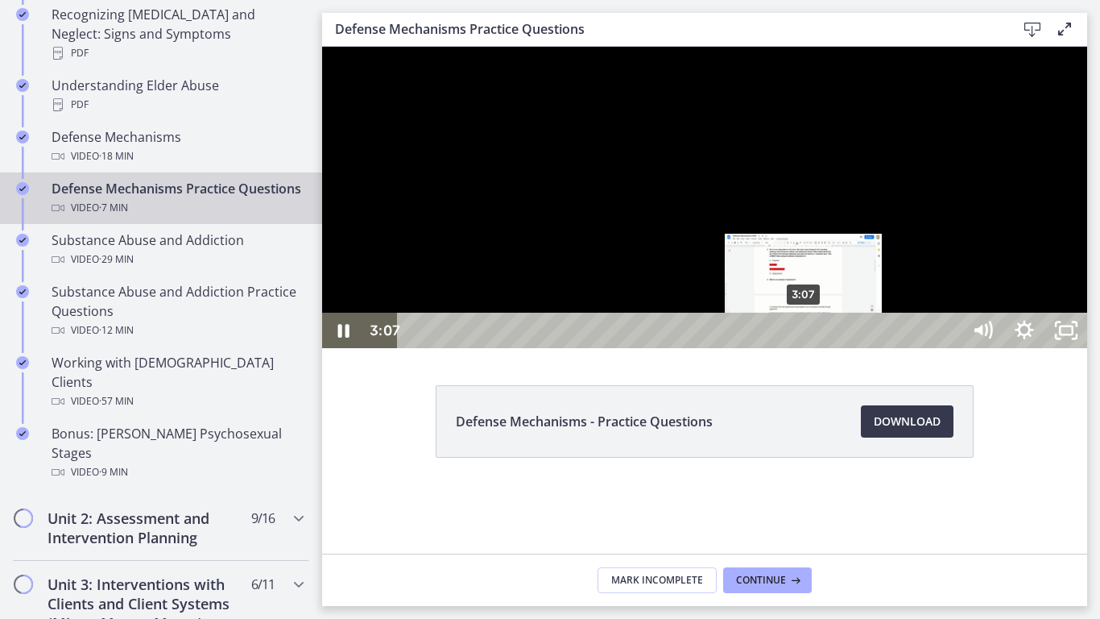
click at [805, 348] on div "3:07" at bounding box center [681, 330] width 539 height 35
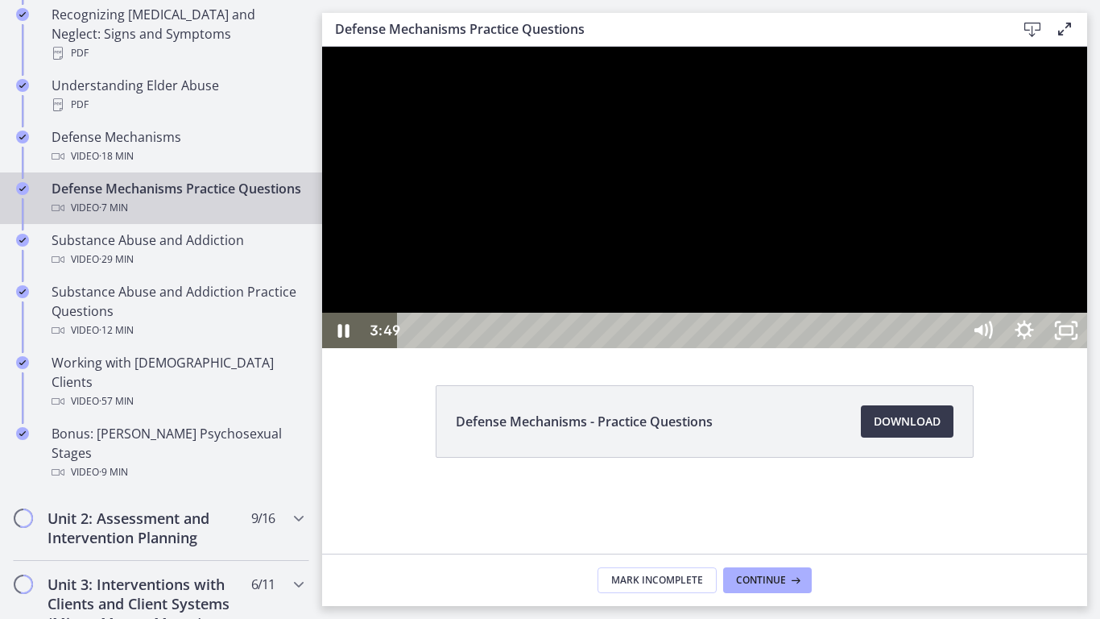
click at [918, 348] on div at bounding box center [704, 197] width 765 height 301
click at [641, 348] on div at bounding box center [704, 197] width 765 height 301
click at [816, 348] on div at bounding box center [704, 197] width 765 height 301
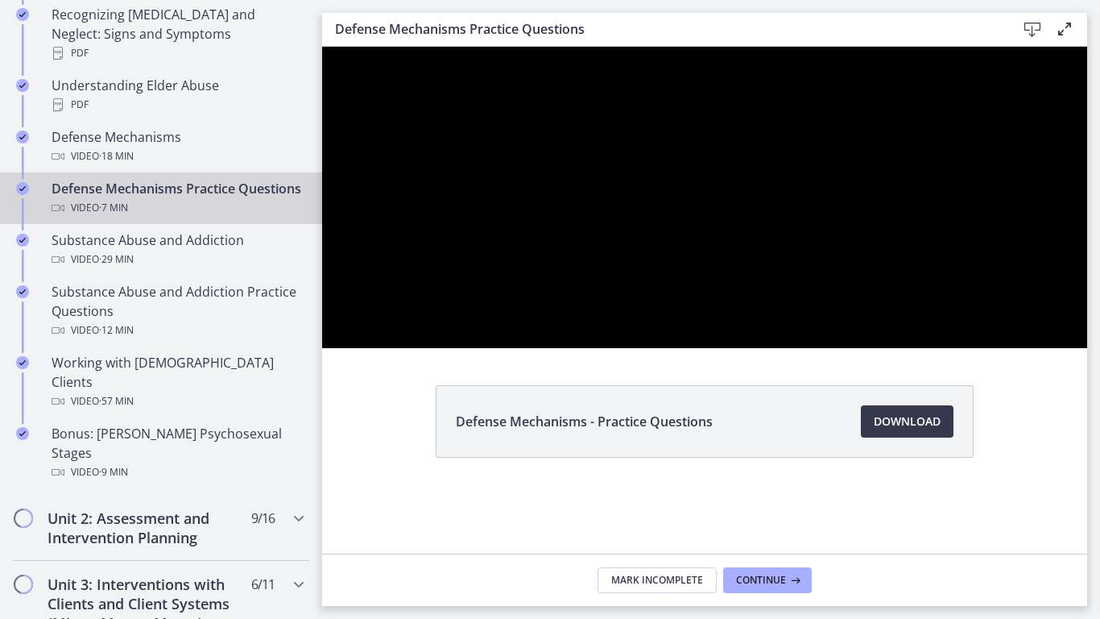
click at [816, 348] on div at bounding box center [704, 197] width 765 height 301
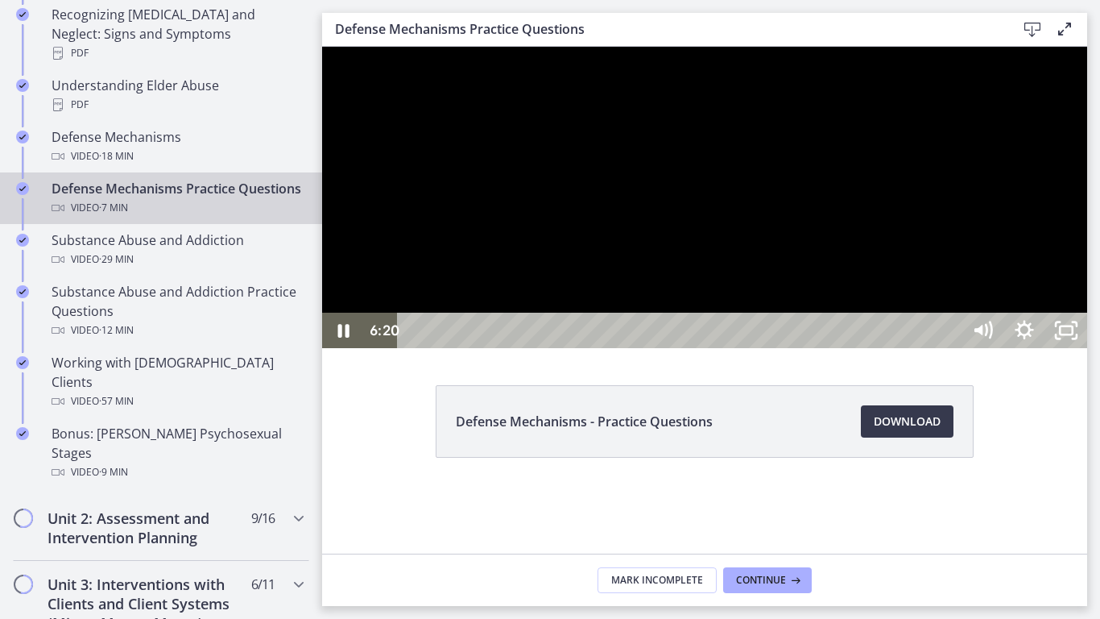
click at [876, 348] on div at bounding box center [704, 197] width 765 height 301
